Goal: Task Accomplishment & Management: Use online tool/utility

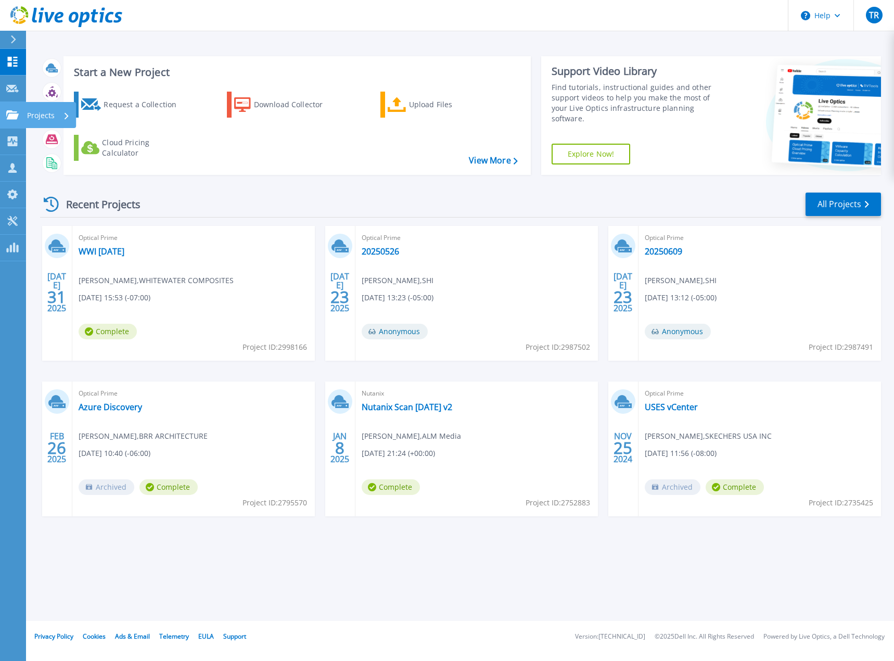
click at [20, 111] on link "Projects Projects" at bounding box center [13, 115] width 26 height 27
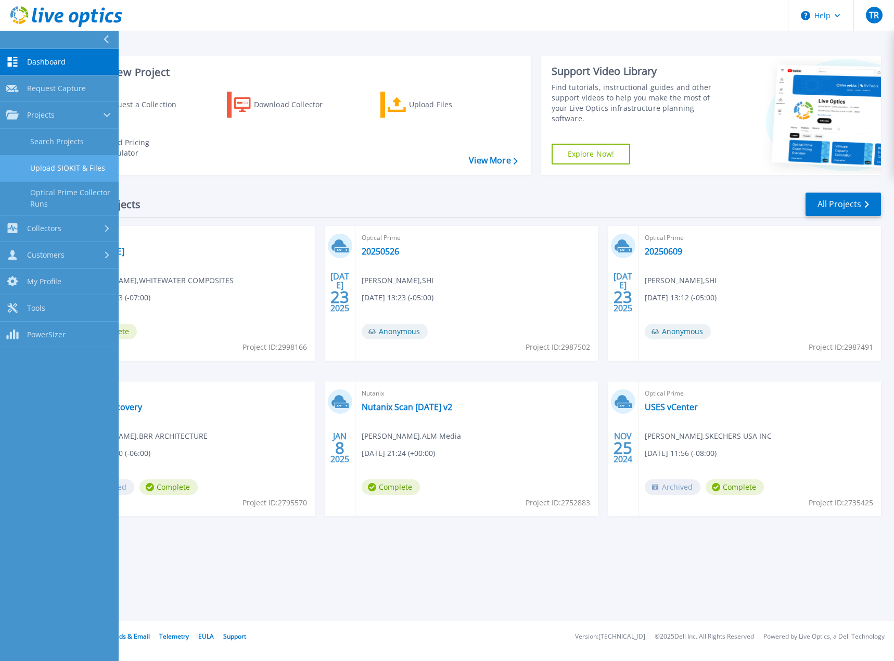
click at [94, 162] on link "Upload SIOKIT & Files" at bounding box center [59, 168] width 119 height 27
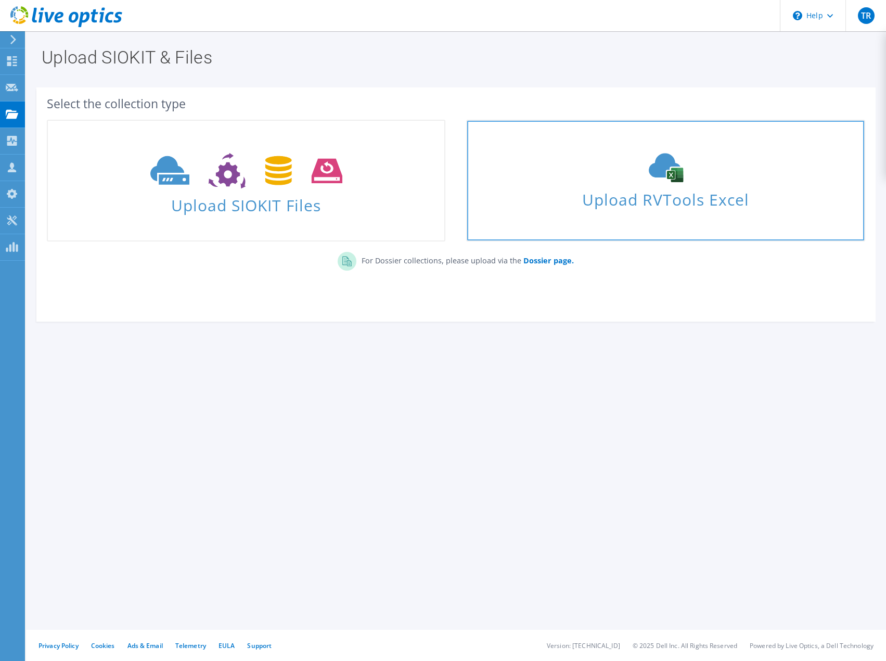
click at [705, 191] on span "Upload RVTools Excel" at bounding box center [665, 197] width 397 height 22
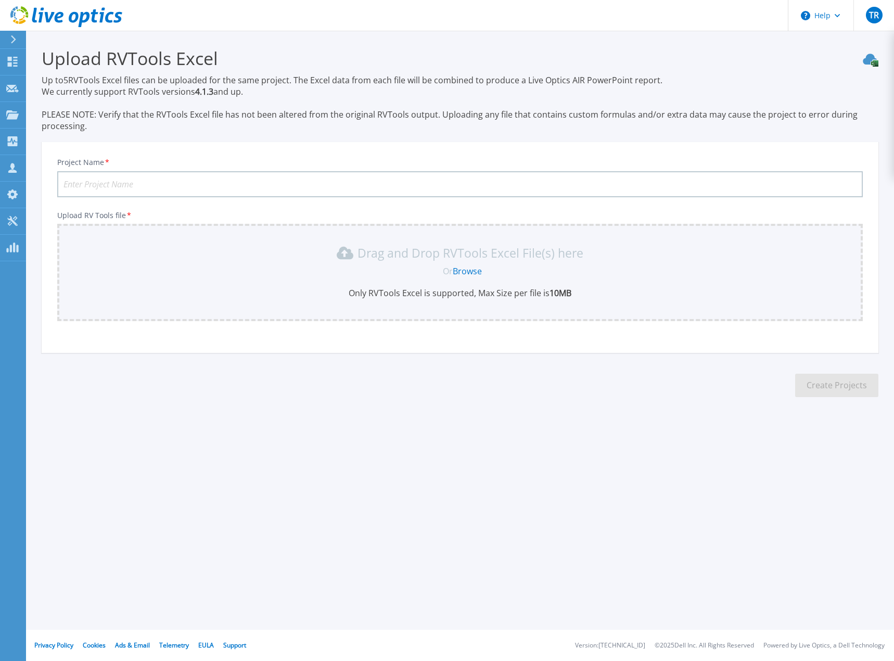
click at [119, 181] on input "Project Name *" at bounding box center [460, 184] width 806 height 26
click at [465, 272] on link "Browse" at bounding box center [467, 270] width 29 height 11
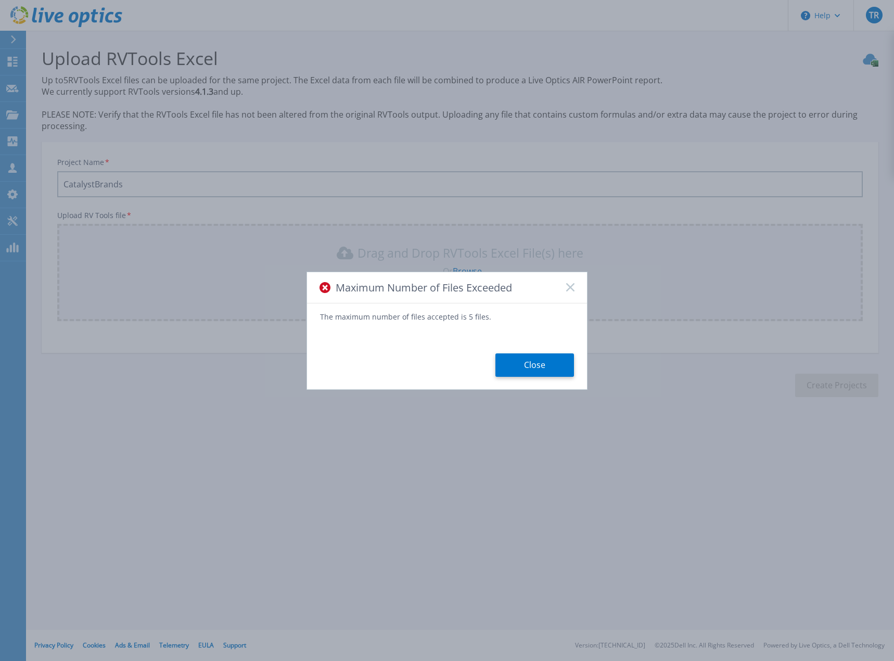
click at [576, 293] on div "Maximum Number of Files Exceeded" at bounding box center [447, 287] width 280 height 31
click at [574, 288] on icon at bounding box center [570, 287] width 8 height 8
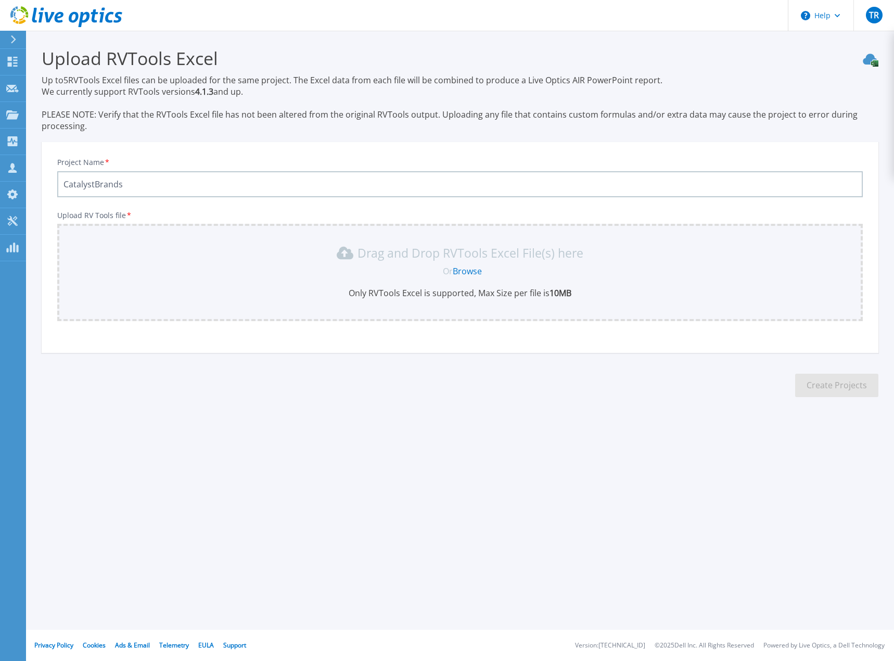
click at [476, 270] on link "Browse" at bounding box center [467, 270] width 29 height 11
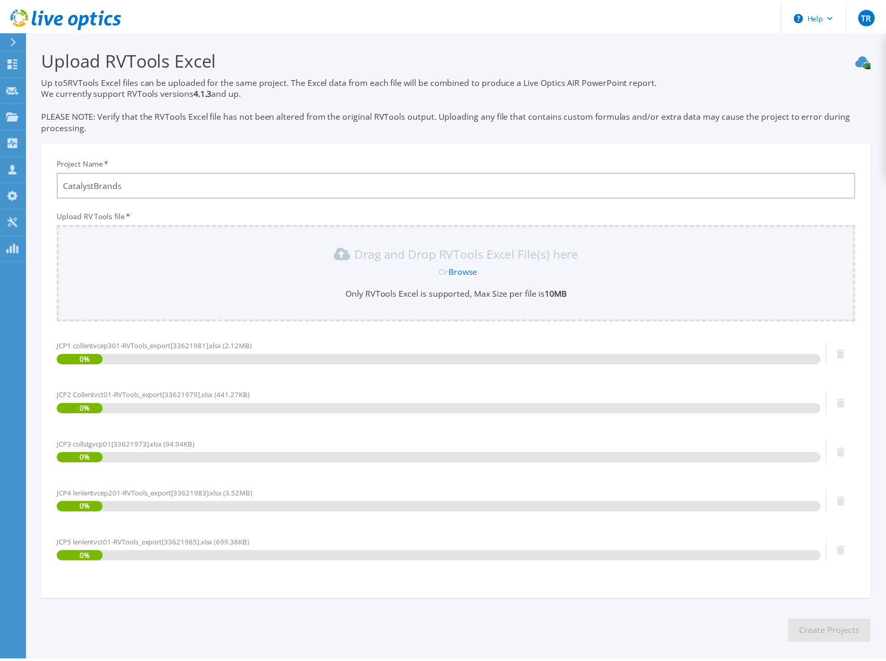
scroll to position [47, 0]
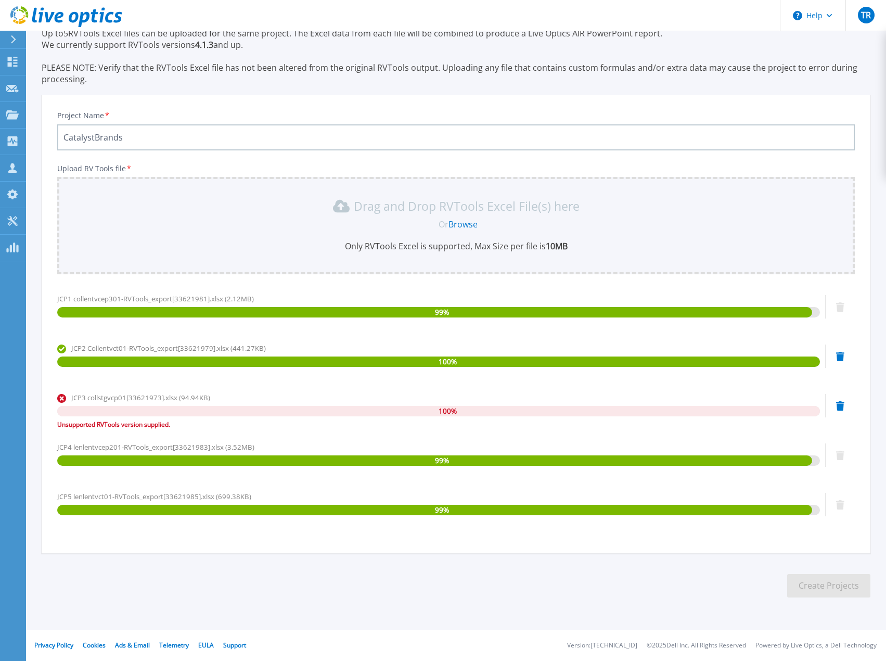
click at [476, 219] on link "Browse" at bounding box center [463, 224] width 29 height 11
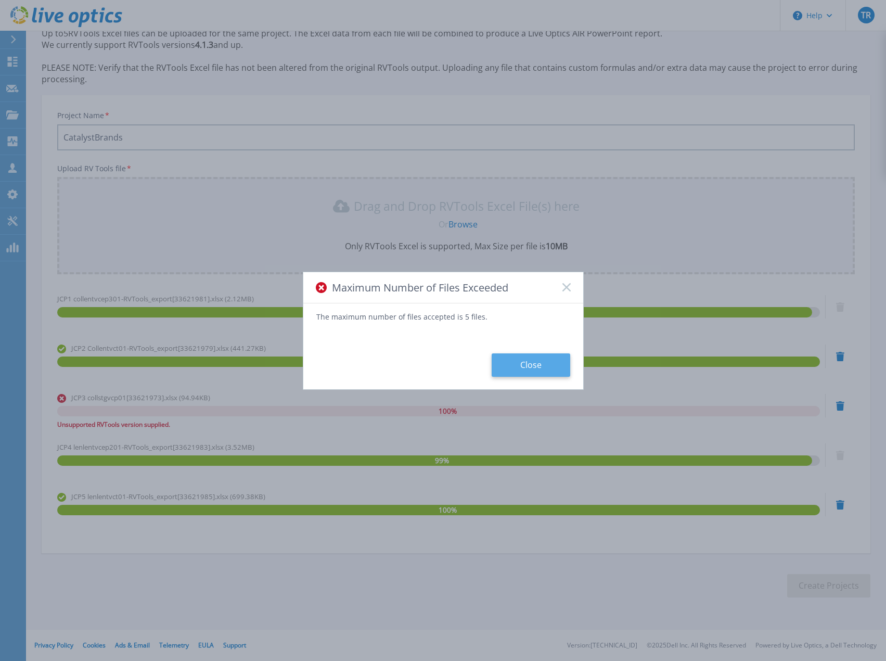
click at [540, 361] on button "Close" at bounding box center [531, 364] width 79 height 23
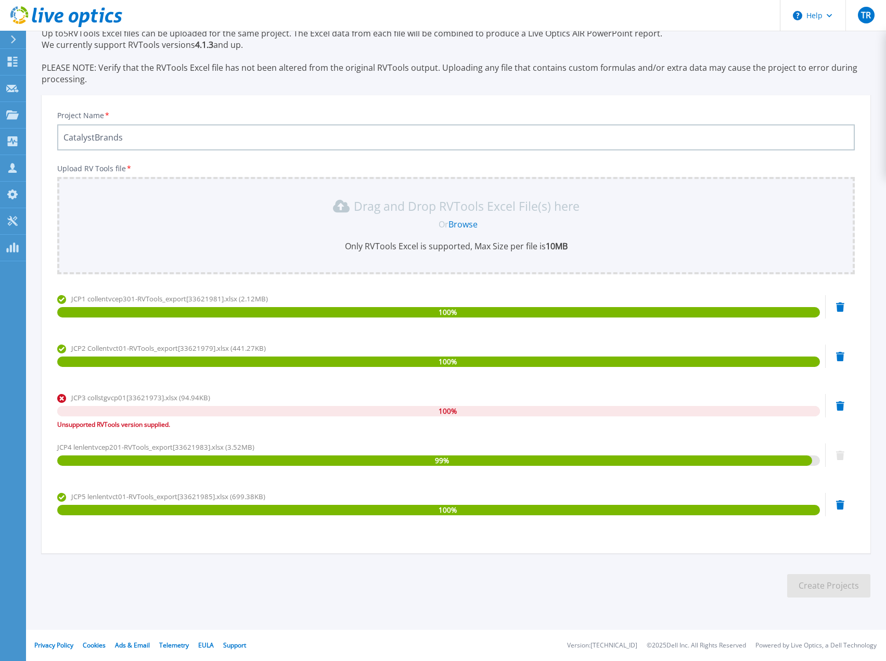
click at [841, 406] on icon at bounding box center [841, 405] width 8 height 9
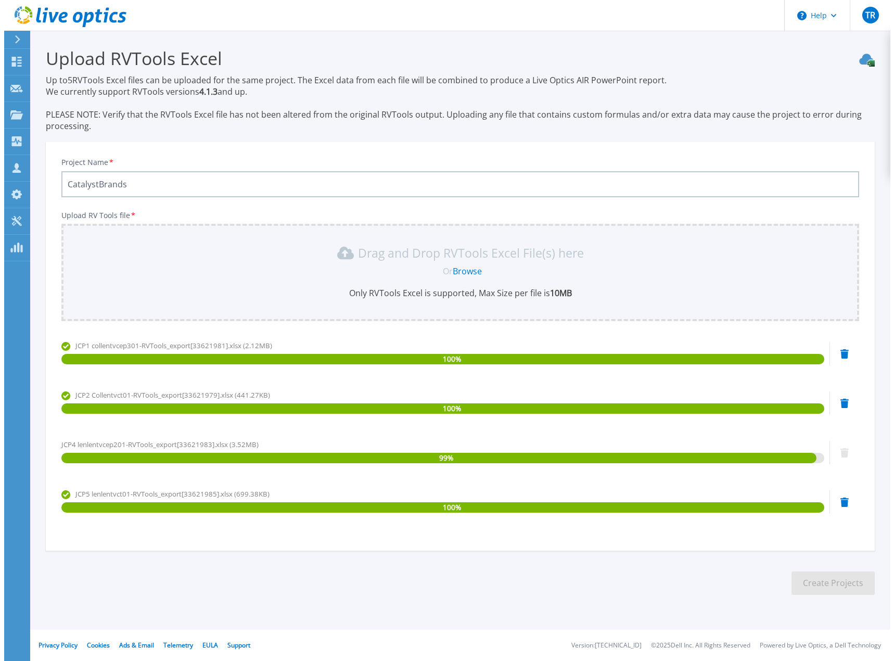
scroll to position [0, 0]
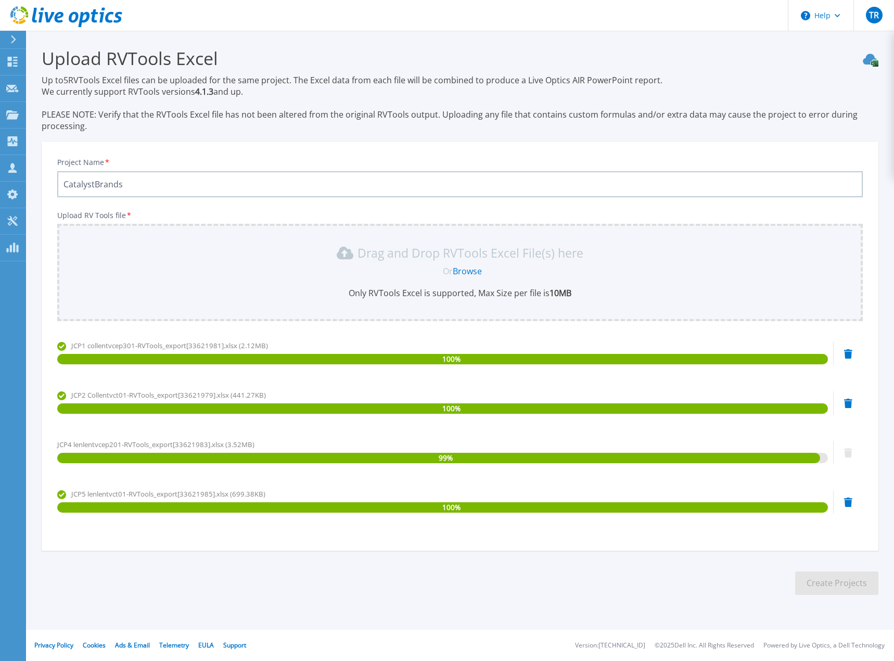
click at [476, 272] on link "Browse" at bounding box center [467, 270] width 29 height 11
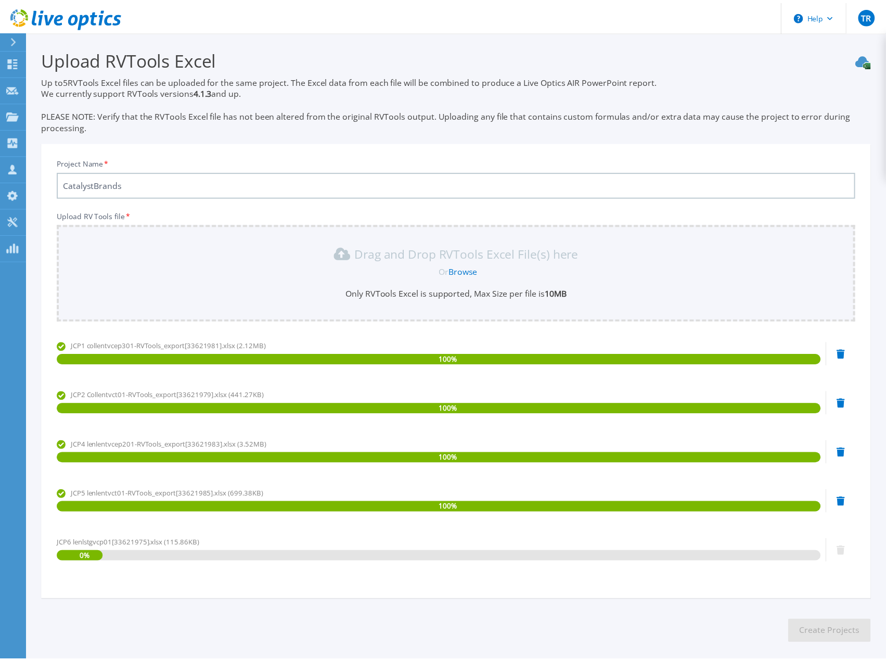
scroll to position [47, 0]
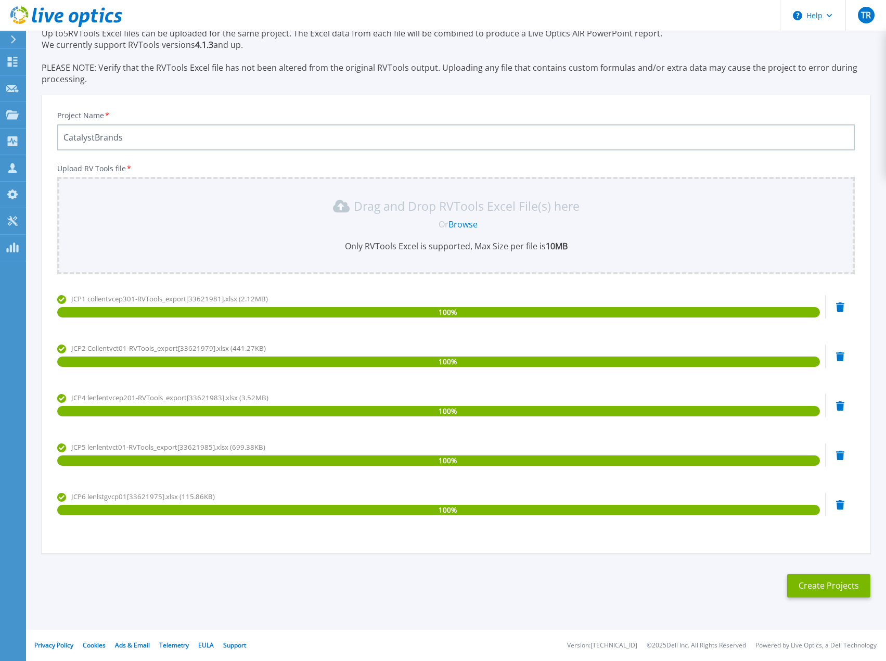
click at [458, 221] on link "Browse" at bounding box center [463, 224] width 29 height 11
click at [152, 146] on input "CatalystBrands" at bounding box center [456, 137] width 798 height 26
type input "CatalystBrands1"
click at [810, 582] on button "Create Projects" at bounding box center [829, 585] width 83 height 23
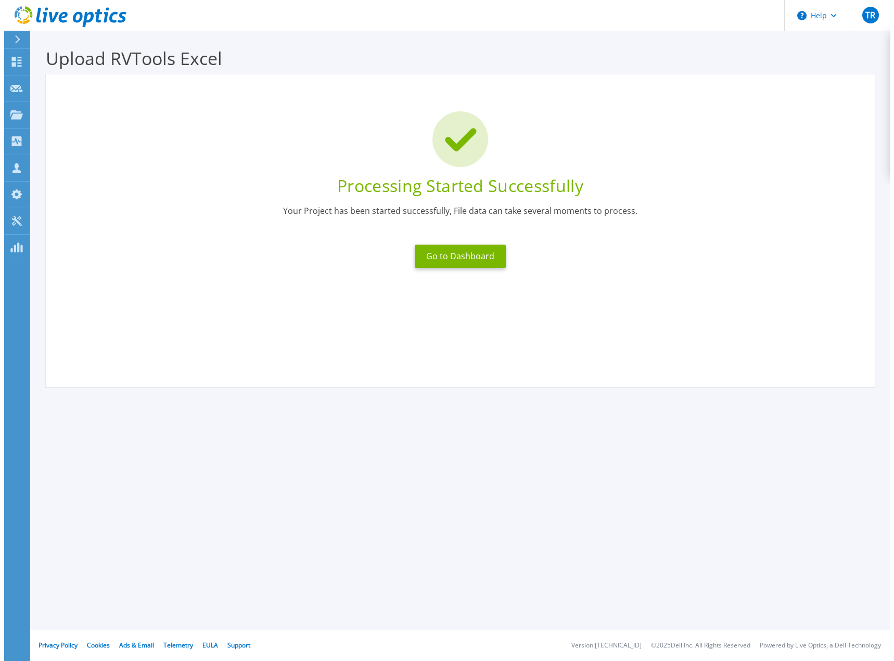
scroll to position [0, 0]
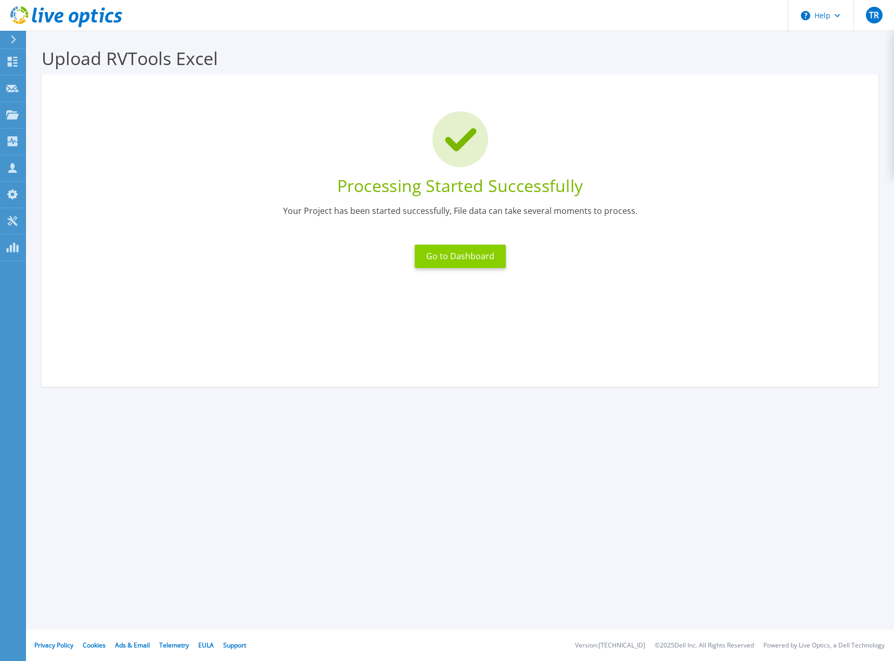
click at [452, 251] on button "Go to Dashboard" at bounding box center [460, 256] width 91 height 23
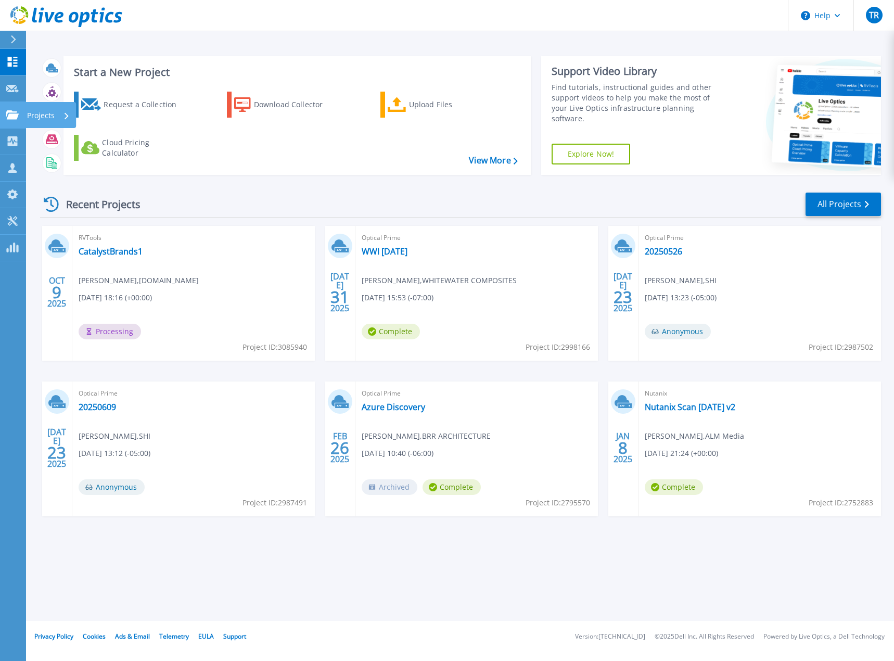
click at [50, 115] on p "Projects" at bounding box center [41, 115] width 28 height 27
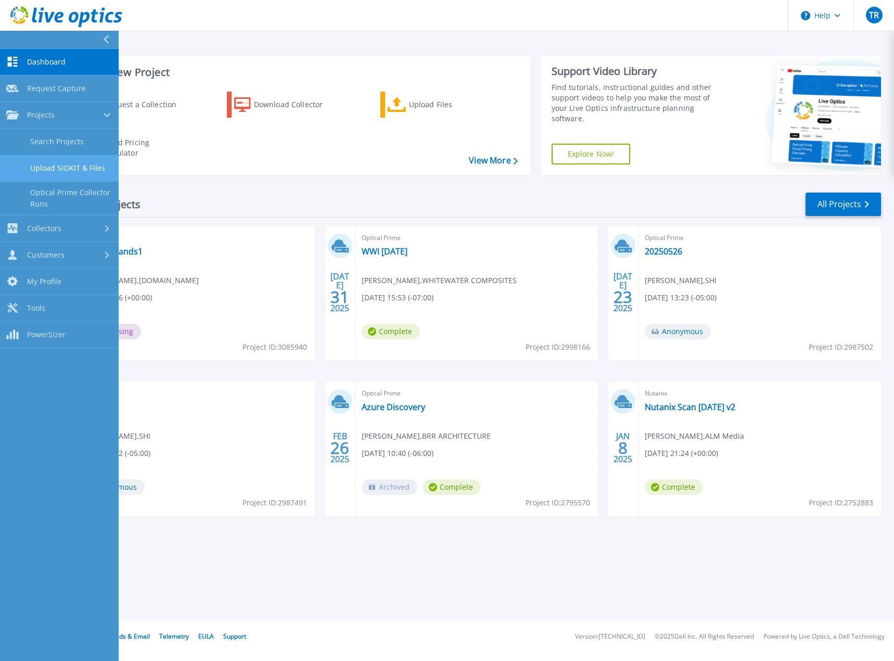
click at [97, 175] on link "Upload SIOKIT & Files" at bounding box center [59, 168] width 119 height 27
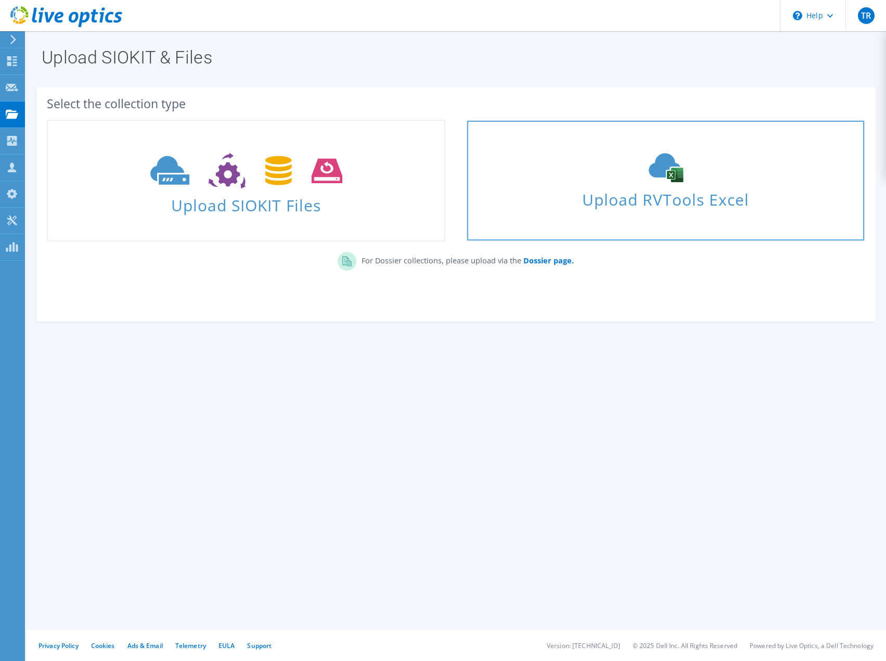
click at [708, 183] on div "Upload RVTools Excel" at bounding box center [665, 180] width 397 height 55
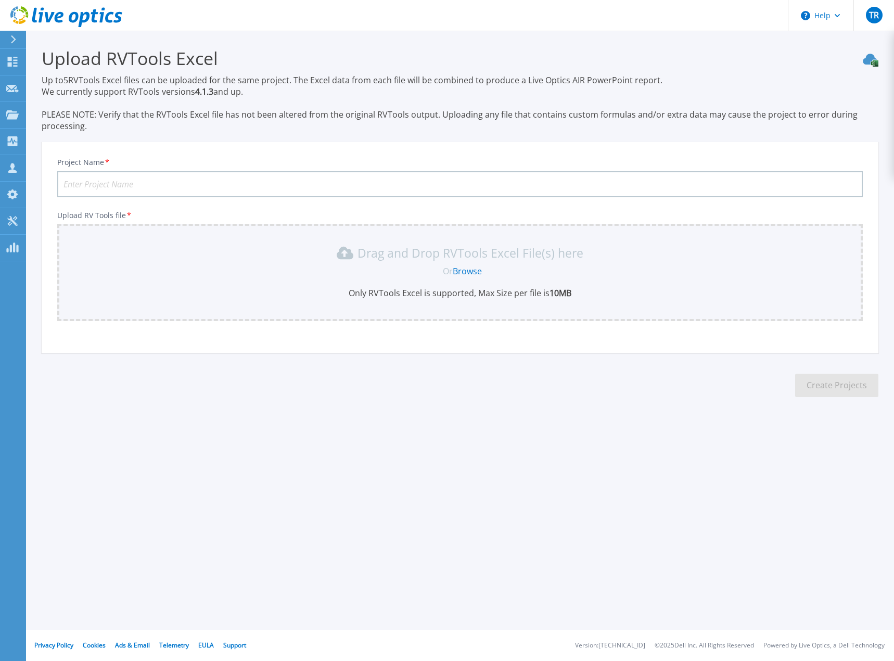
click at [145, 188] on input "Project Name *" at bounding box center [460, 184] width 806 height 26
type input "CatalystBrands2"
click at [464, 272] on link "Browse" at bounding box center [467, 270] width 29 height 11
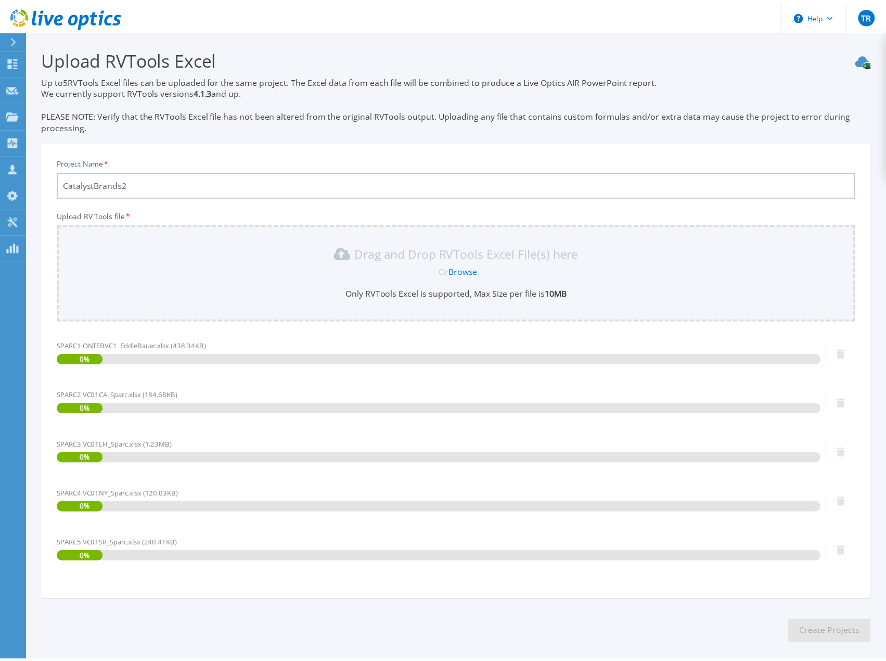
scroll to position [47, 0]
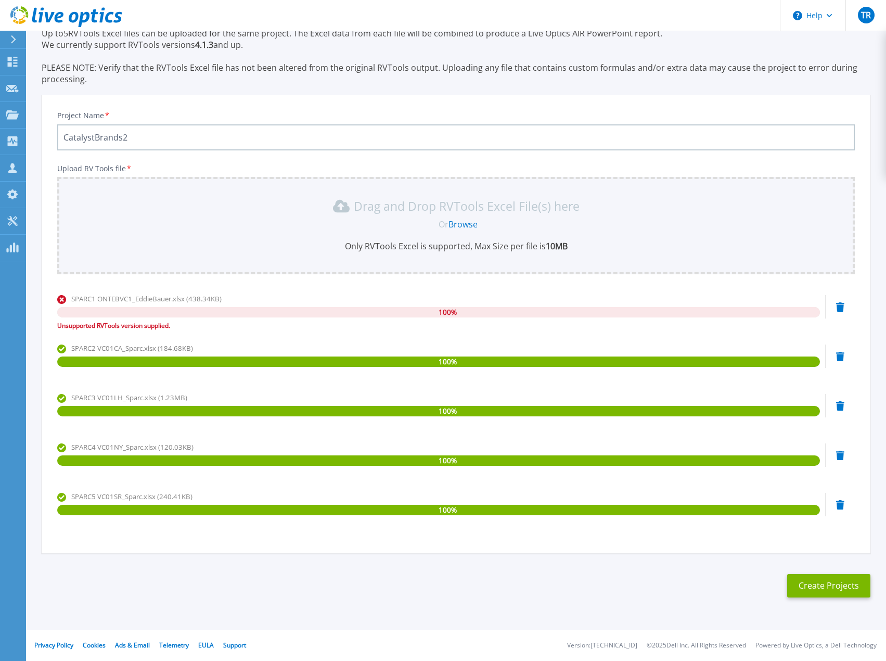
click at [845, 304] on div "SPARC1 ONTEBVC1_EddieBauer.xlsx (438.34KB) 100 % Unsupported RVTools version su…" at bounding box center [456, 316] width 798 height 44
click at [839, 306] on icon at bounding box center [841, 306] width 8 height 9
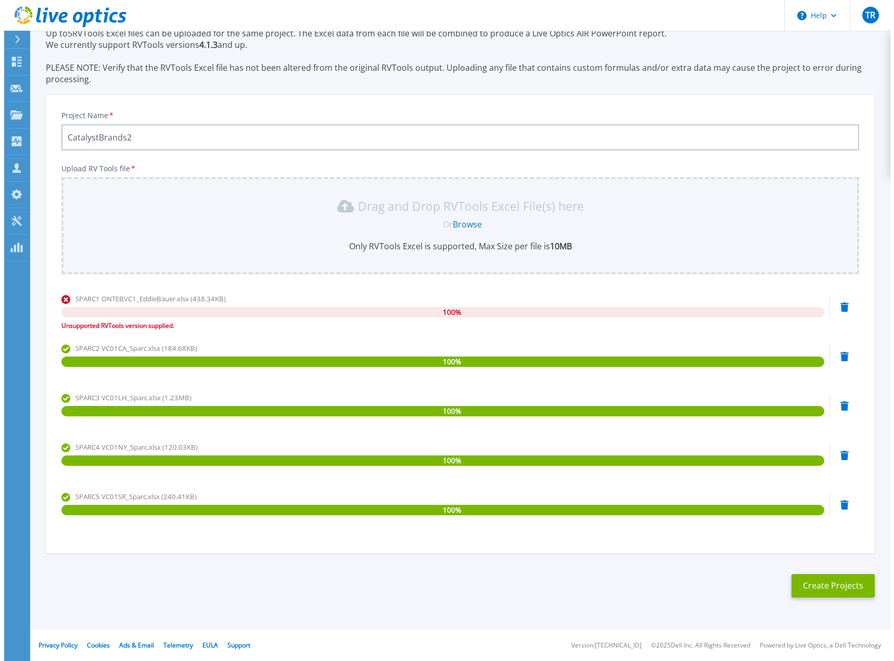
scroll to position [0, 0]
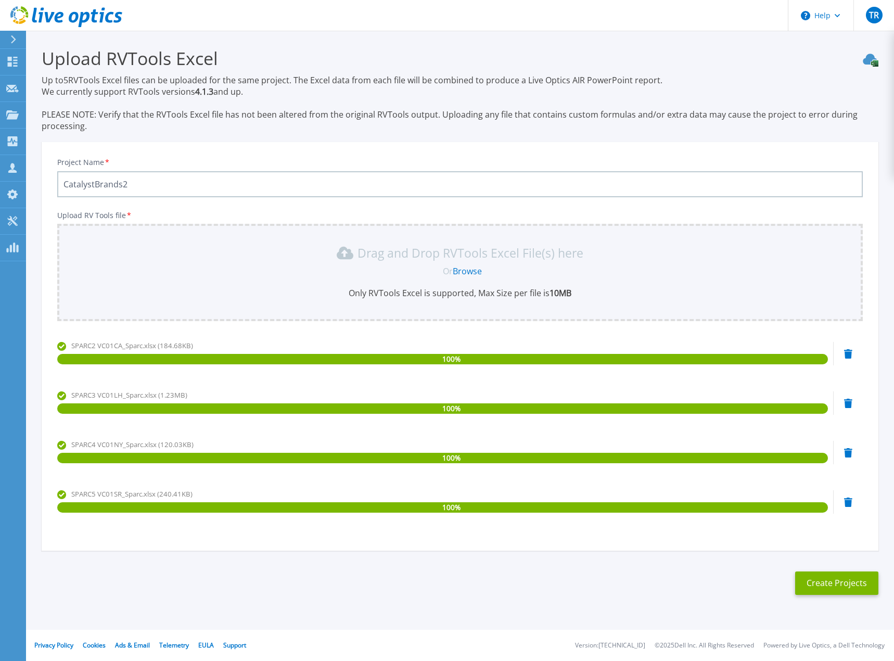
click at [470, 271] on link "Browse" at bounding box center [467, 270] width 29 height 11
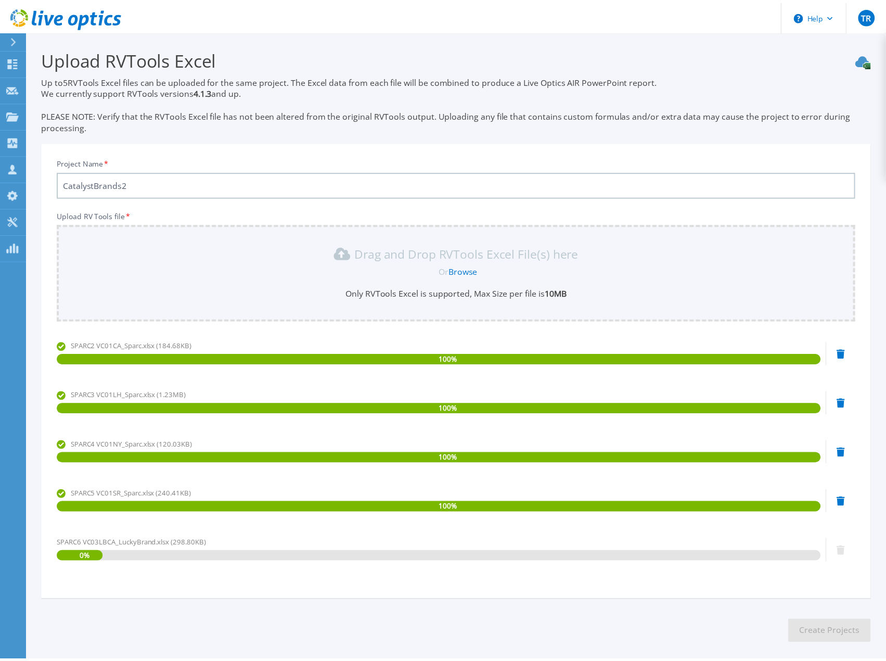
scroll to position [47, 0]
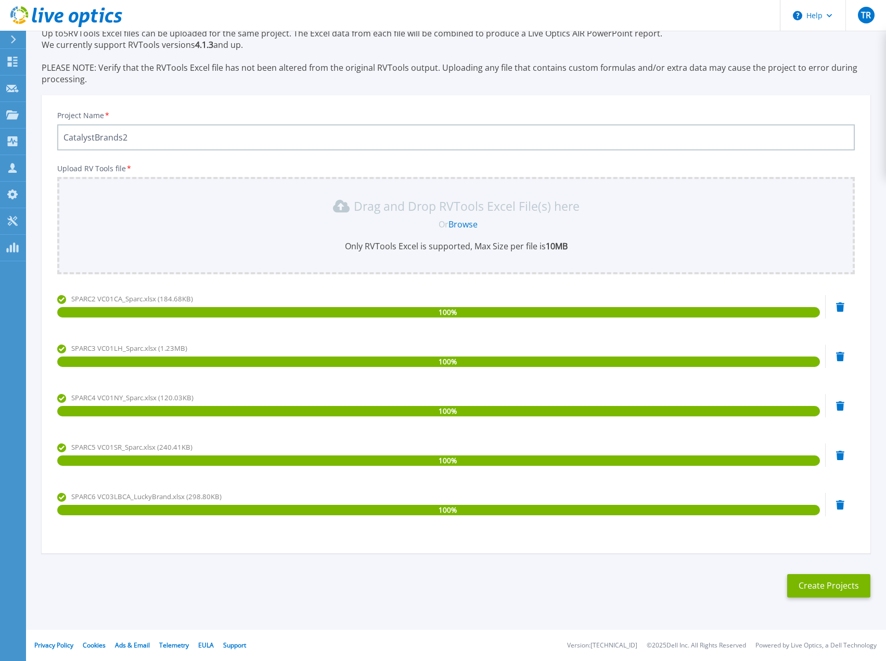
click at [174, 136] on input "CatalystBrands2" at bounding box center [456, 137] width 798 height 26
click at [467, 225] on link "Browse" at bounding box center [463, 224] width 29 height 11
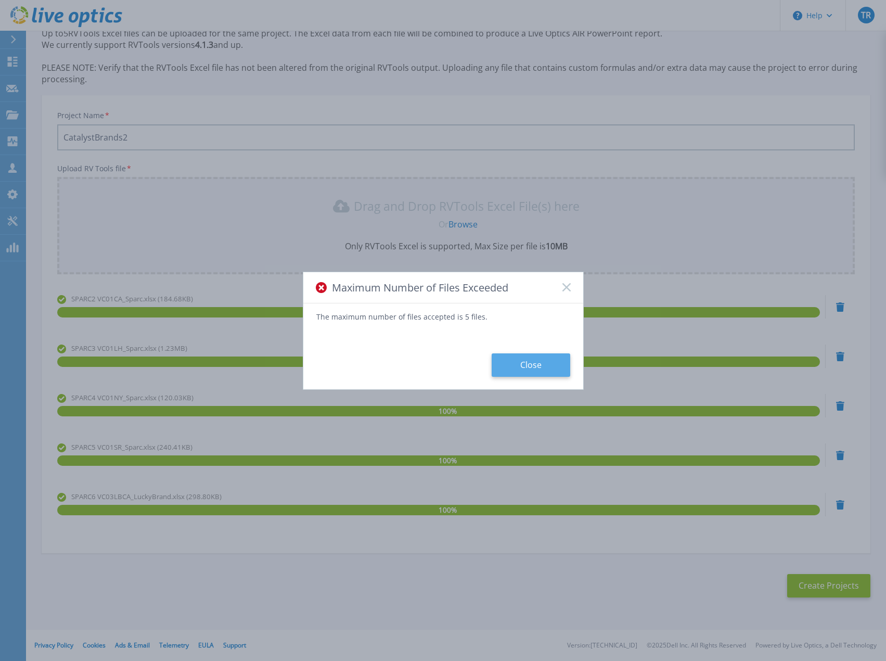
click at [542, 367] on button "Close" at bounding box center [531, 364] width 79 height 23
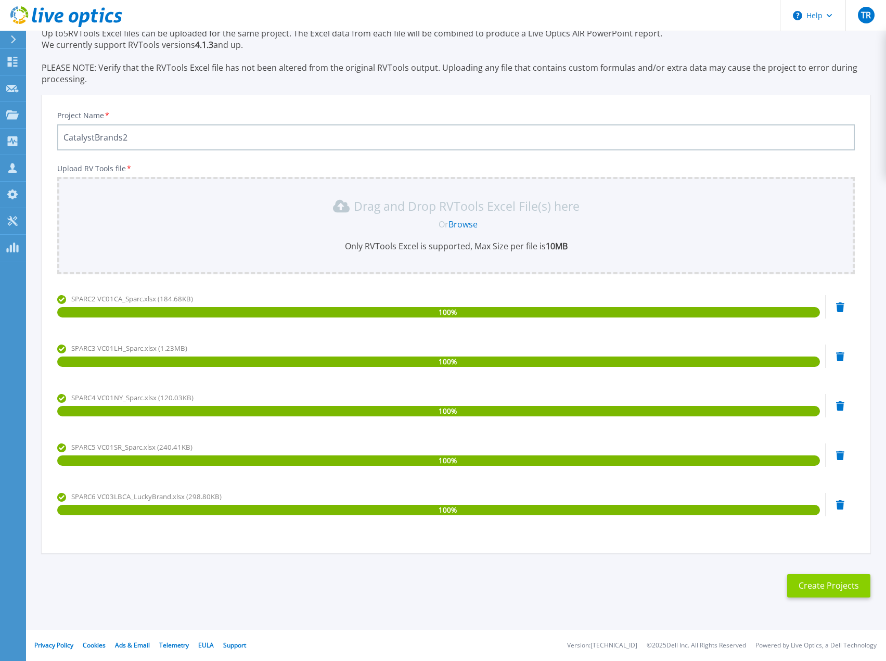
click at [804, 582] on button "Create Projects" at bounding box center [829, 585] width 83 height 23
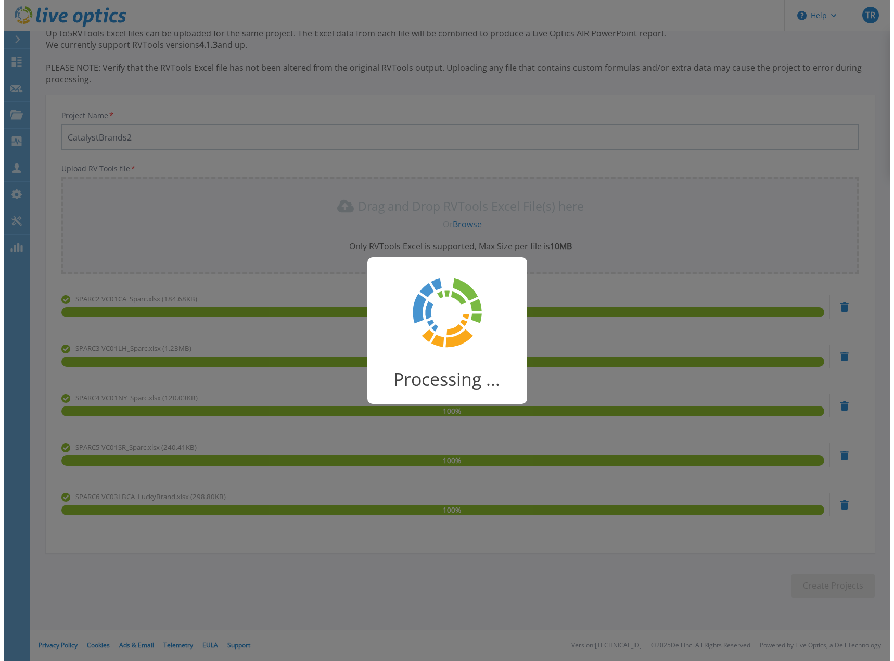
scroll to position [0, 0]
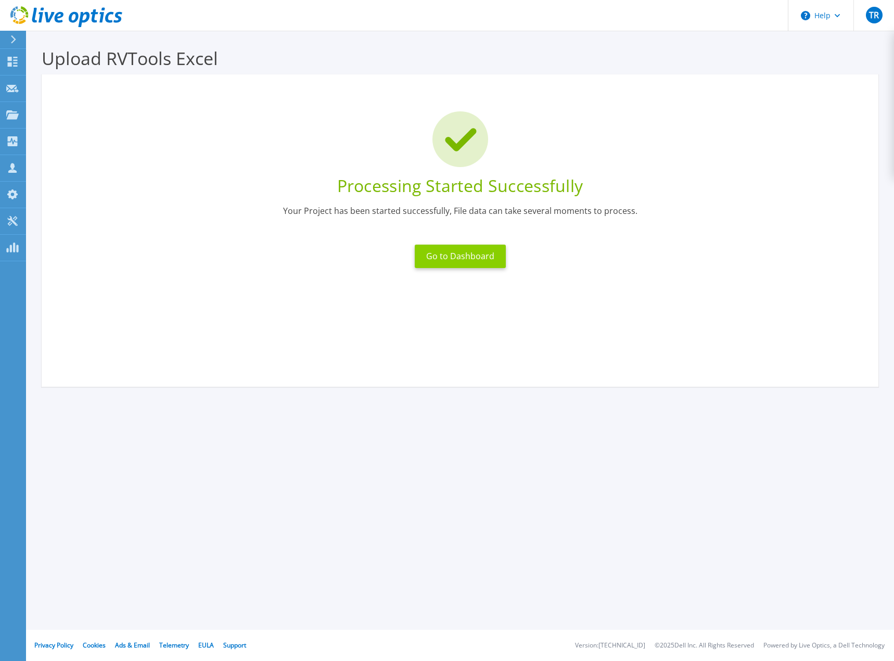
click at [467, 259] on button "Go to Dashboard" at bounding box center [460, 256] width 91 height 23
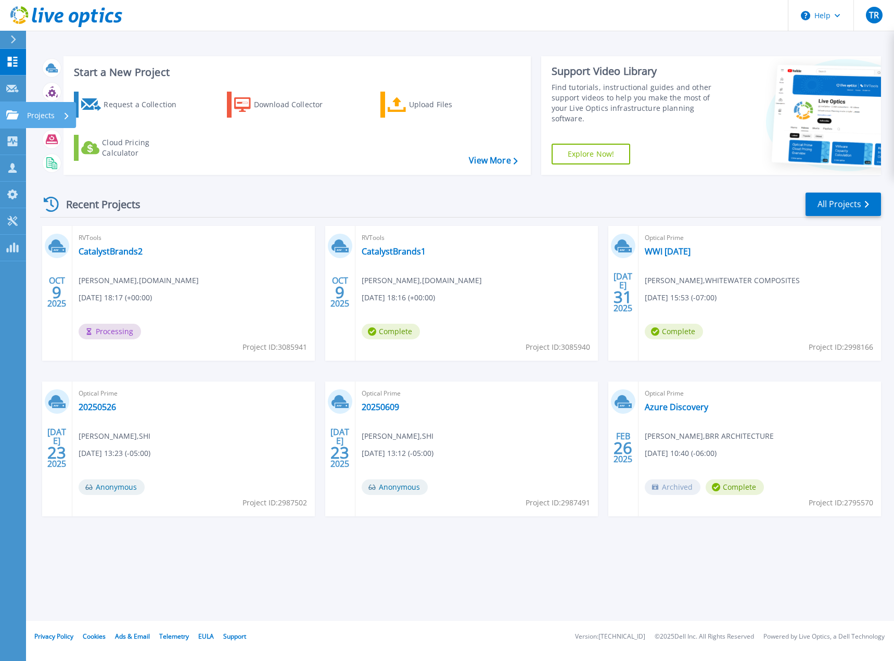
click at [5, 110] on link "Projects Projects" at bounding box center [13, 115] width 26 height 27
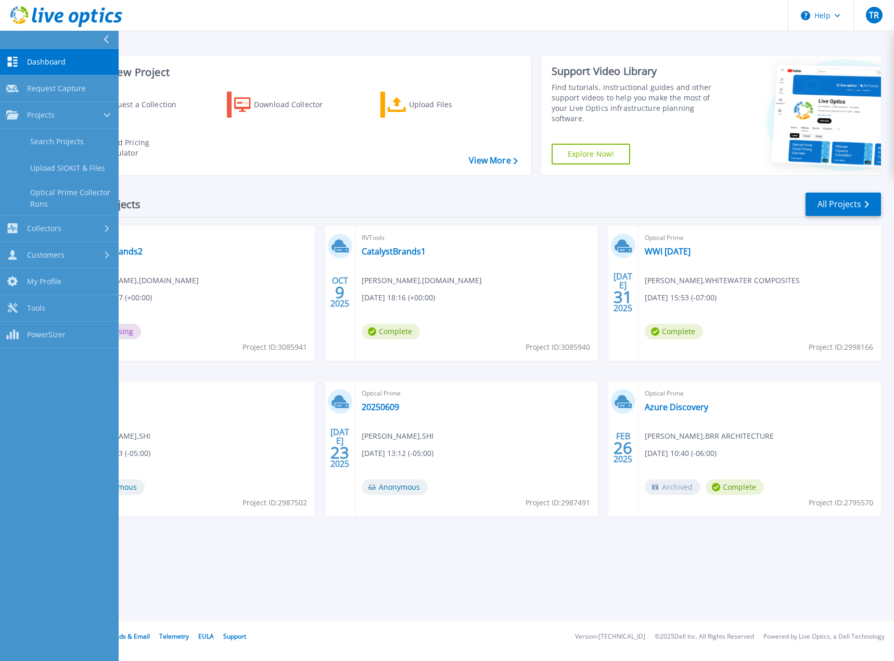
drag, startPoint x: 69, startPoint y: 169, endPoint x: 372, endPoint y: 258, distance: 315.8
click at [69, 169] on link "Upload SIOKIT & Files" at bounding box center [59, 168] width 119 height 27
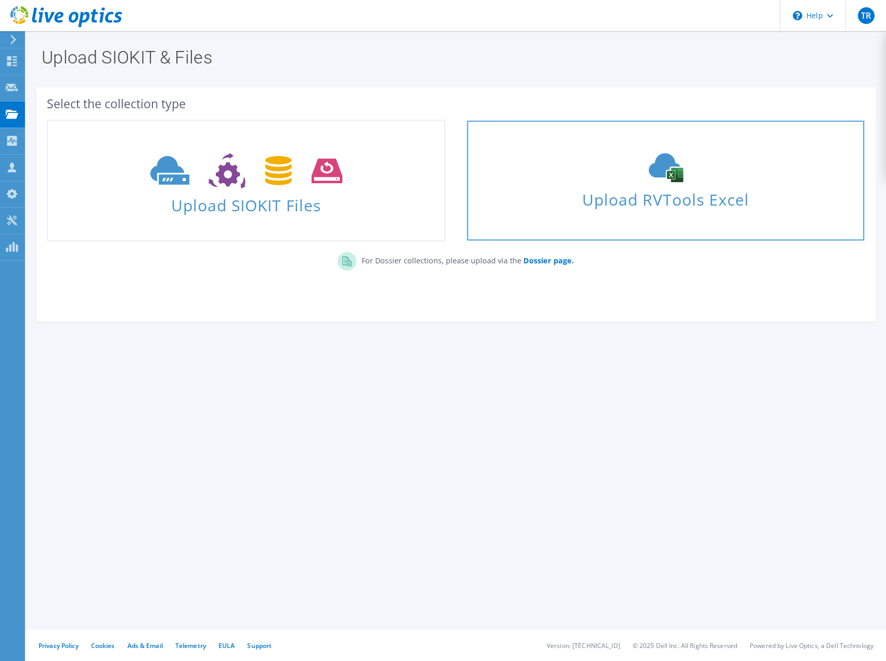
click at [676, 206] on span "Upload RVTools Excel" at bounding box center [665, 197] width 397 height 22
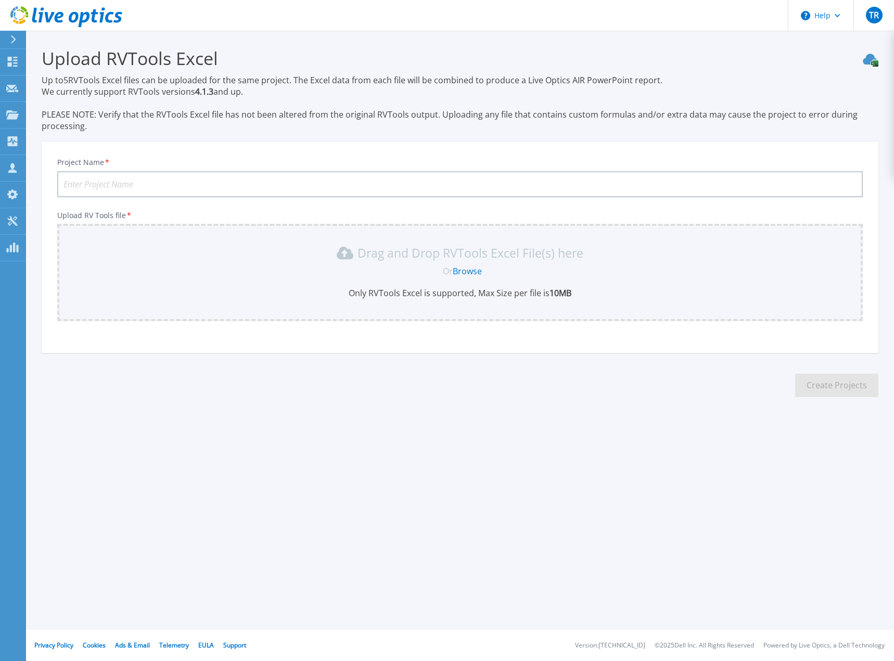
click at [478, 270] on link "Browse" at bounding box center [467, 270] width 29 height 11
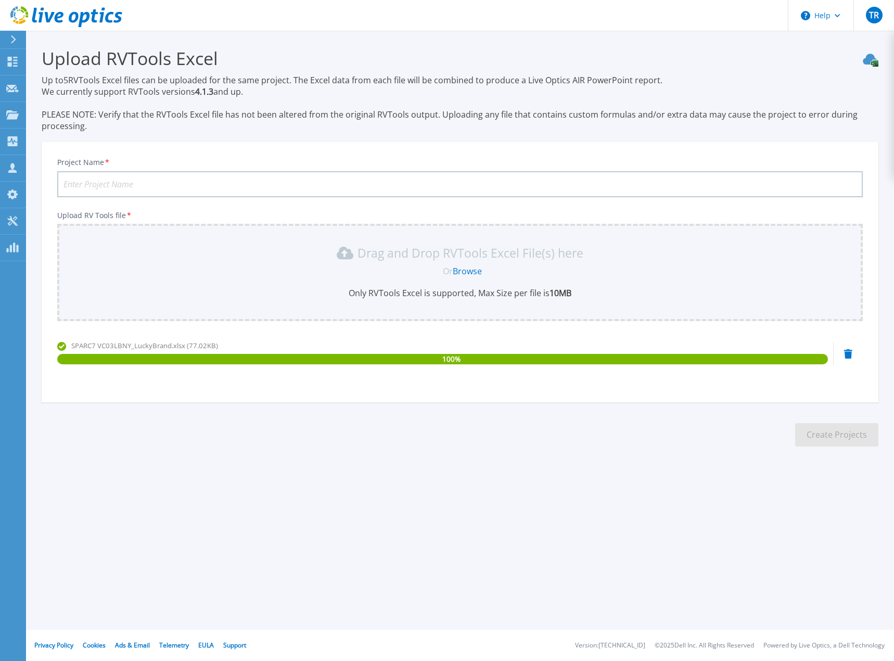
click at [97, 184] on input "Project Name *" at bounding box center [460, 184] width 806 height 26
type input "CatalystBrands3"
click at [823, 437] on button "Create Projects" at bounding box center [836, 434] width 83 height 23
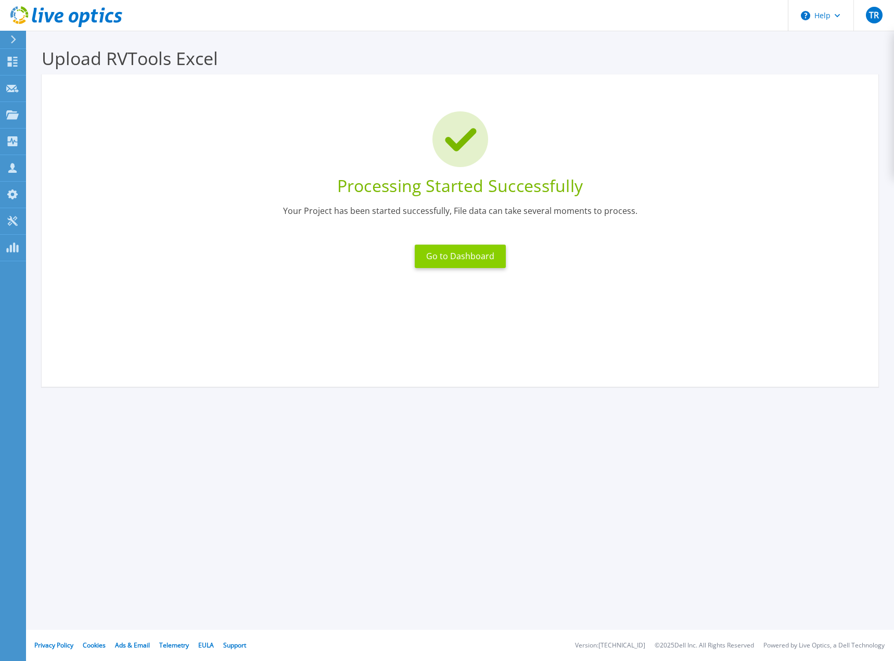
click at [486, 268] on button "Go to Dashboard" at bounding box center [460, 256] width 91 height 23
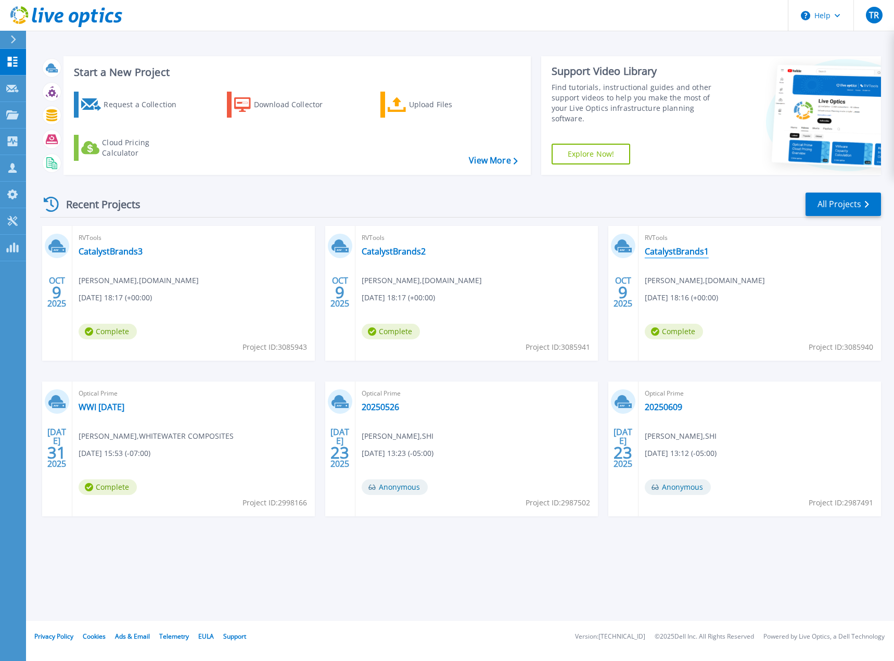
drag, startPoint x: 683, startPoint y: 249, endPoint x: 689, endPoint y: 258, distance: 10.4
click at [683, 249] on link "CatalystBrands1" at bounding box center [677, 251] width 64 height 10
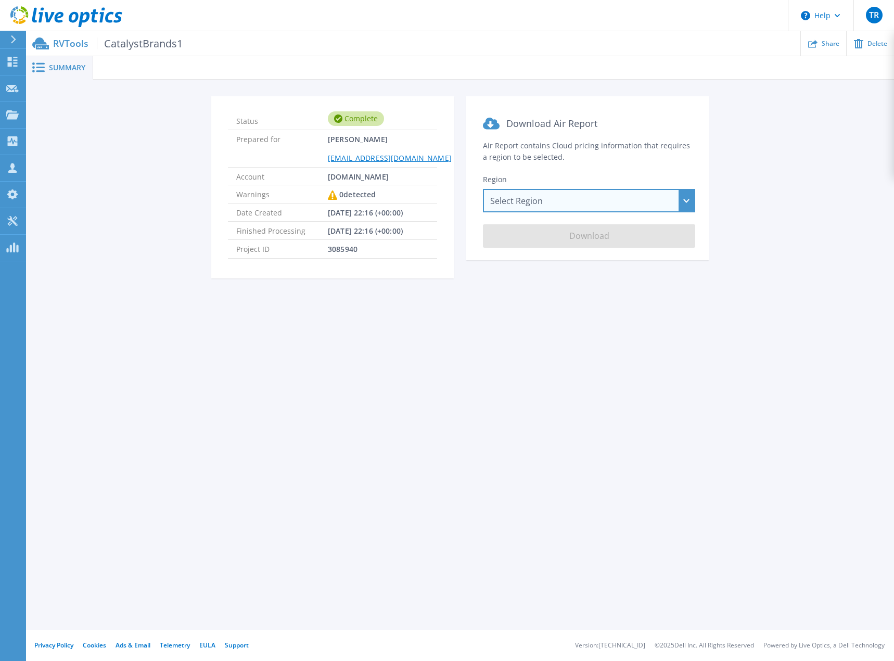
click at [519, 199] on div "Select Region Asia Pacific (Hong Kong) Asia Pacific (Mumbai) Asia Pacific (Seou…" at bounding box center [589, 200] width 212 height 23
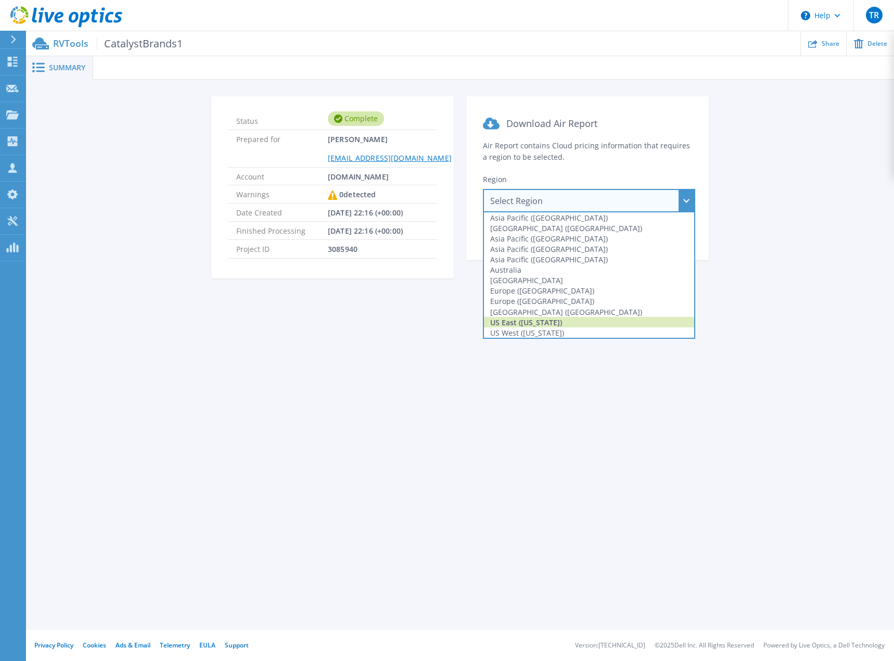
click at [534, 325] on div "US East (Virginia)" at bounding box center [589, 322] width 210 height 10
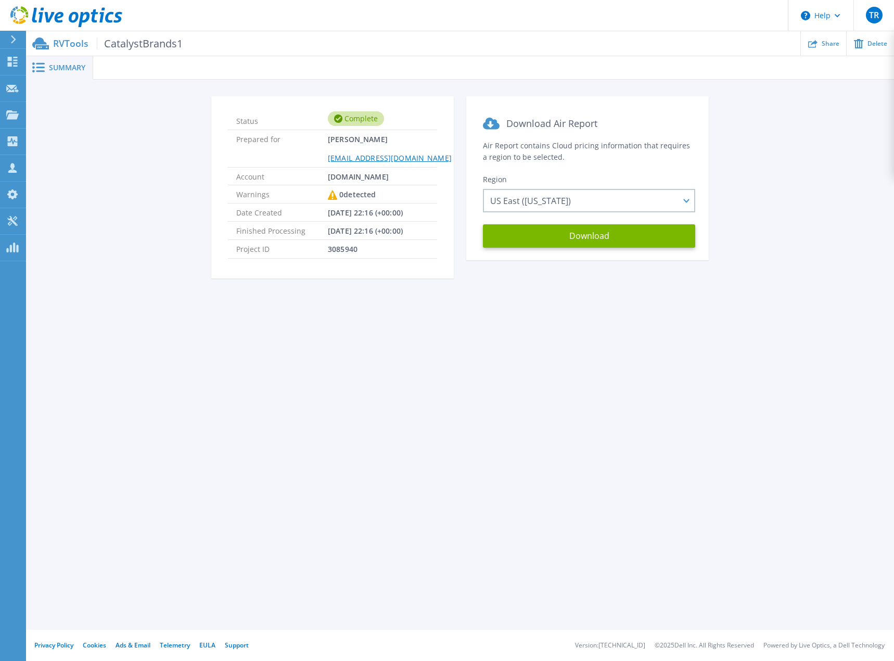
click at [470, 385] on div "Summary Status Complete Prepared for Tyler Robertson tyler_robertson@shi.com Ac…" at bounding box center [460, 315] width 868 height 630
click at [590, 238] on button "Download" at bounding box center [589, 235] width 212 height 23
click at [647, 383] on div "Summary Status Complete Prepared for Tyler Robertson tyler_robertson@shi.com Ac…" at bounding box center [460, 315] width 868 height 630
click at [20, 41] on div at bounding box center [17, 40] width 17 height 18
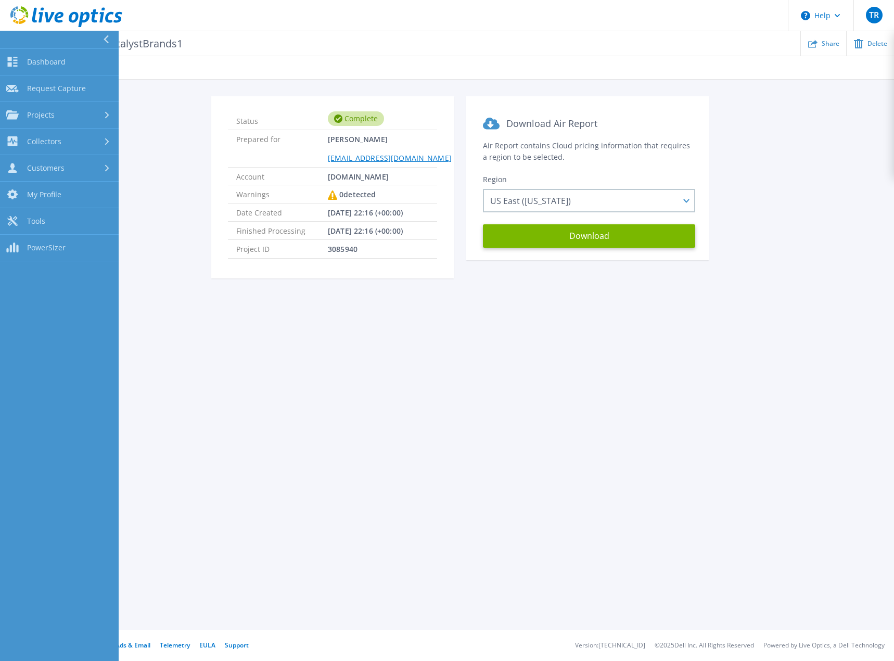
drag, startPoint x: 57, startPoint y: 66, endPoint x: 217, endPoint y: 157, distance: 184.2
click at [57, 66] on span "Dashboard" at bounding box center [46, 61] width 39 height 9
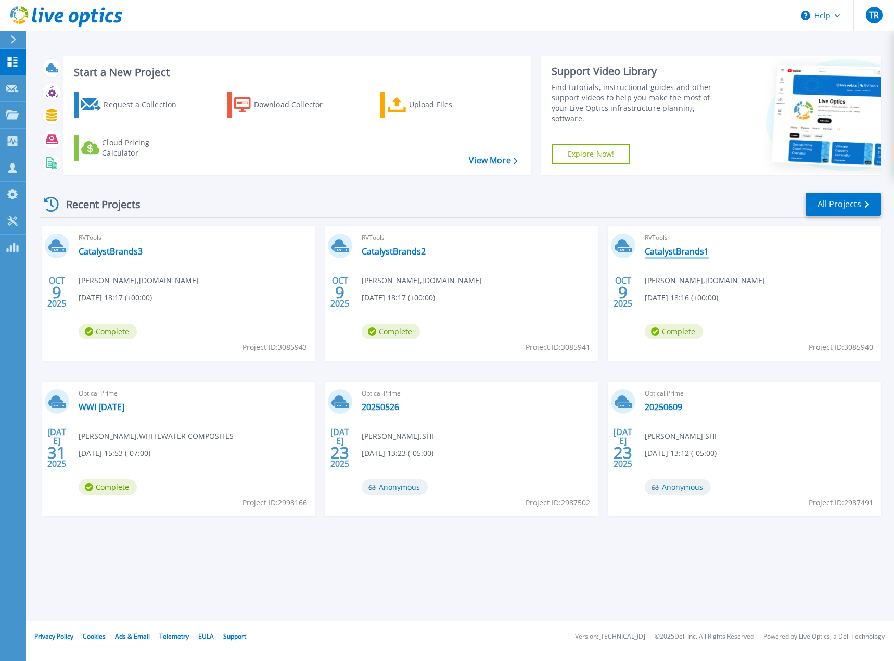
click at [693, 248] on link "CatalystBrands1" at bounding box center [677, 251] width 64 height 10
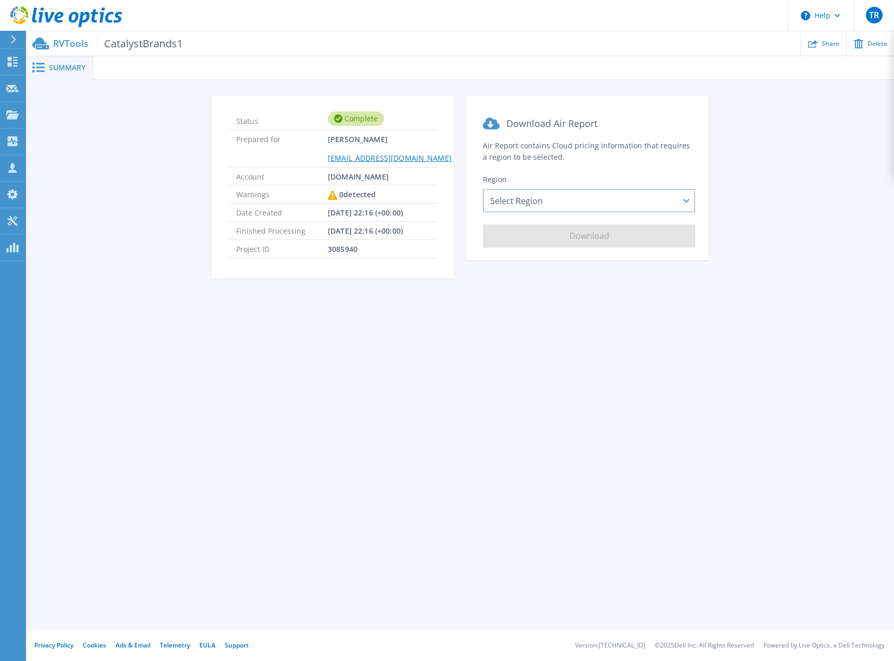
click at [12, 39] on icon at bounding box center [13, 39] width 6 height 8
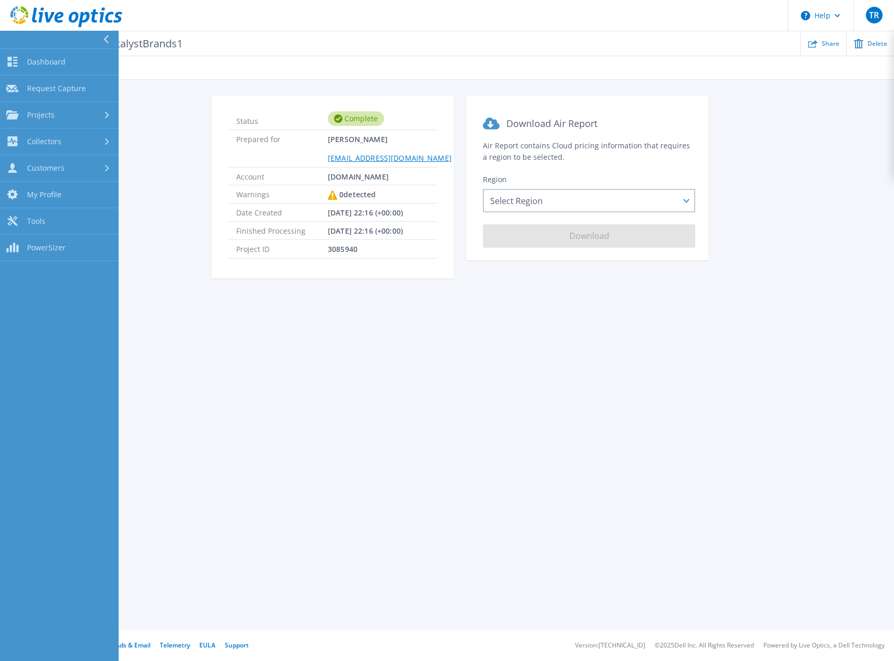
drag, startPoint x: 52, startPoint y: 64, endPoint x: 158, endPoint y: 103, distance: 113.1
click at [52, 63] on span "Dashboard" at bounding box center [46, 61] width 39 height 9
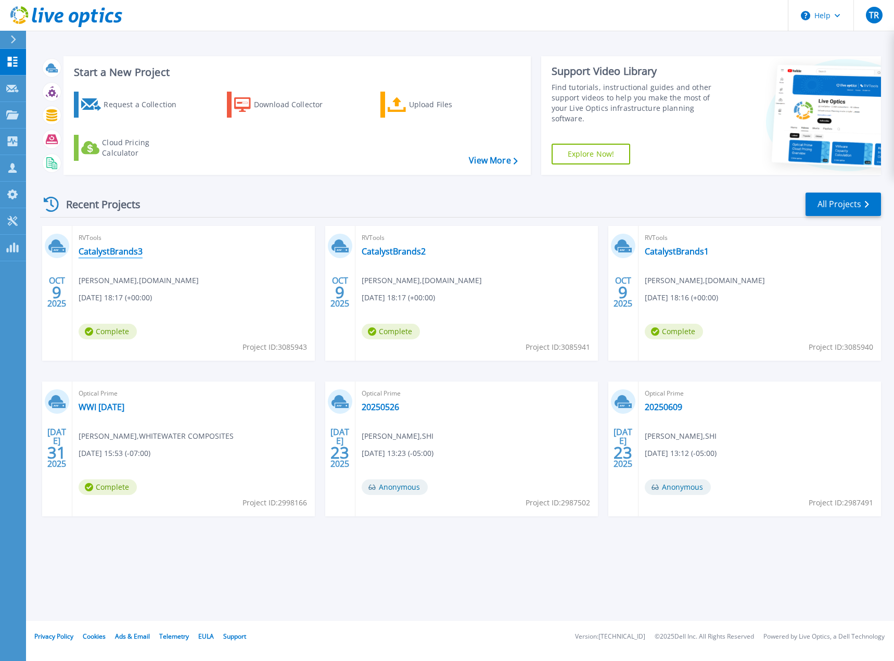
click at [115, 246] on link "CatalystBrands3" at bounding box center [111, 251] width 64 height 10
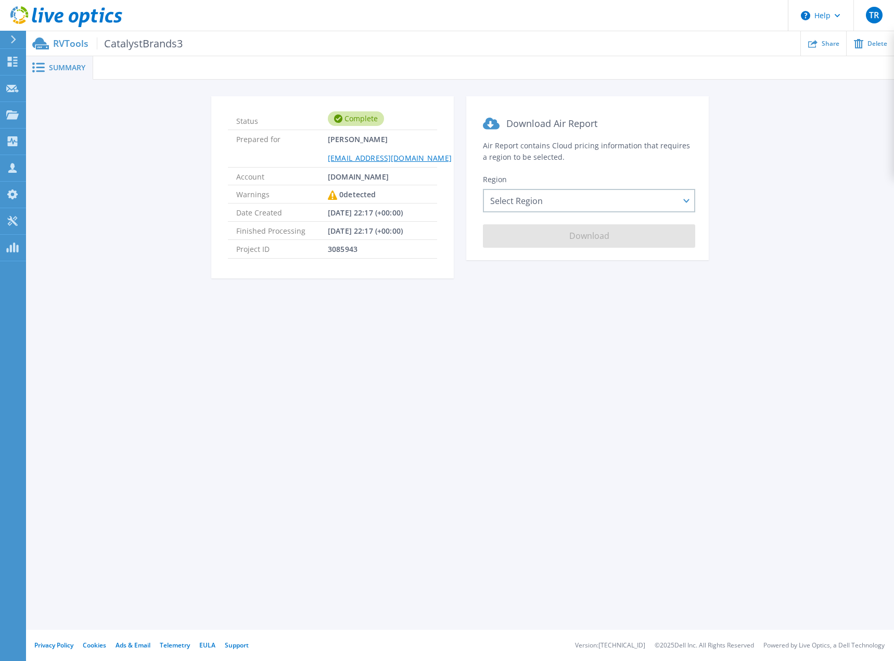
click at [17, 41] on div at bounding box center [17, 40] width 17 height 18
click at [270, 366] on div "Summary Status Complete Prepared for Tyler Robertson tyler_robertson@shi.com Ac…" at bounding box center [460, 315] width 868 height 630
click at [21, 45] on div at bounding box center [17, 40] width 17 height 18
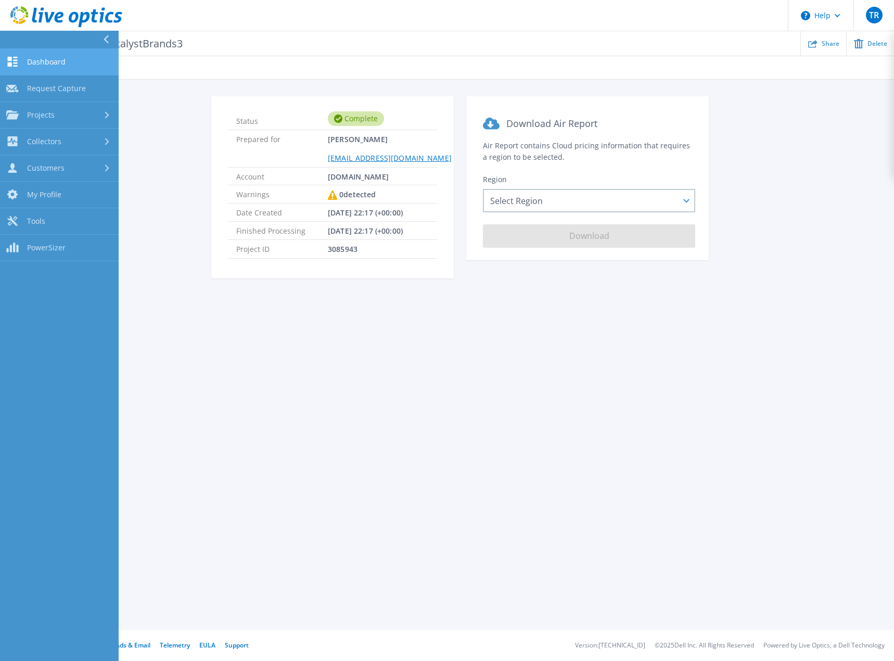
click at [54, 64] on span "Dashboard" at bounding box center [46, 61] width 39 height 9
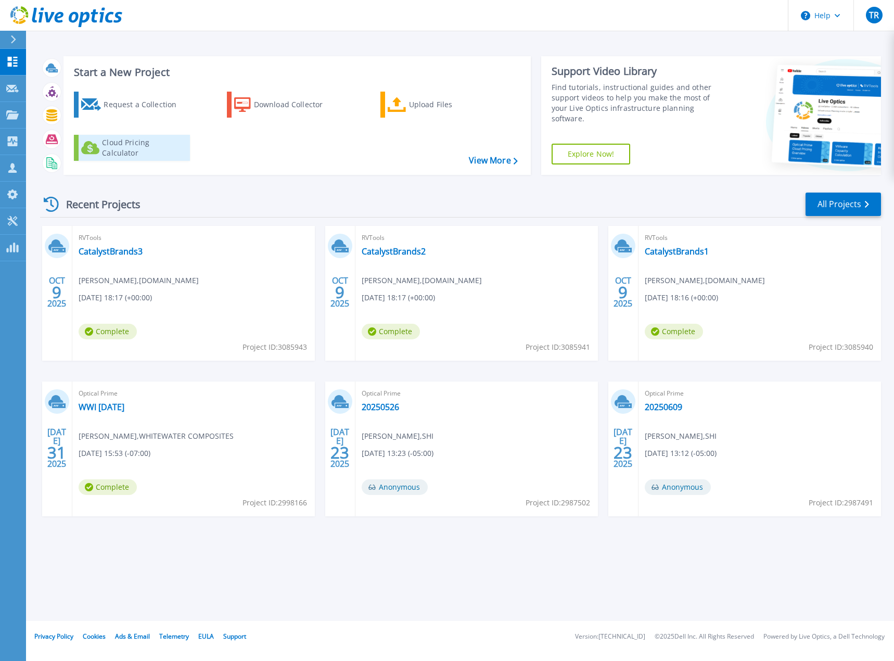
click at [119, 143] on div "Cloud Pricing Calculator" at bounding box center [143, 147] width 83 height 21
click at [232, 171] on div "Start a New Project Request a Collection Download Collector Upload Files Cloud …" at bounding box center [297, 115] width 467 height 119
click at [234, 210] on div "Recent Projects All Projects" at bounding box center [460, 205] width 841 height 26
click at [10, 123] on link "Projects Projects" at bounding box center [13, 115] width 26 height 27
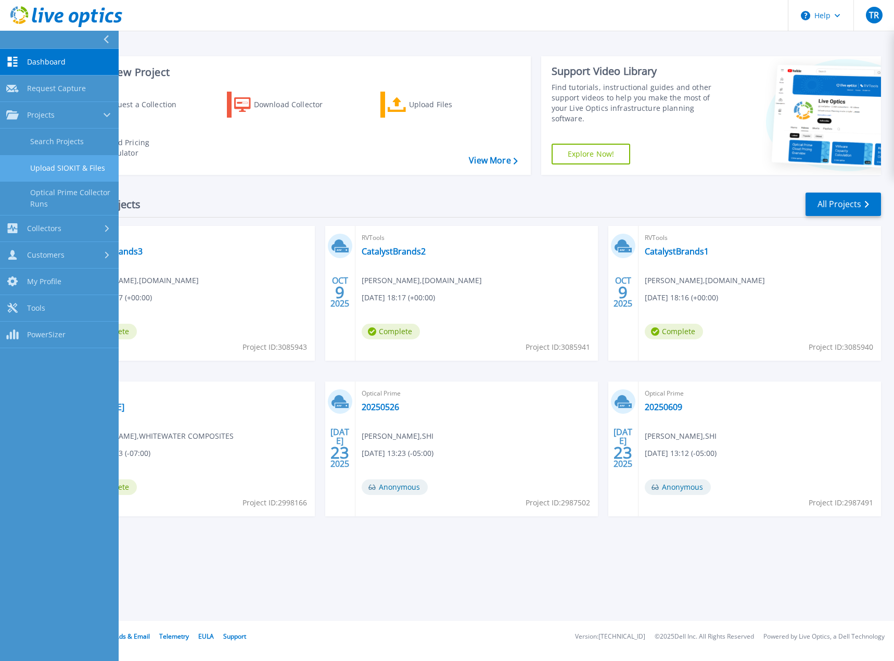
click at [73, 169] on link "Upload SIOKIT & Files" at bounding box center [59, 168] width 119 height 27
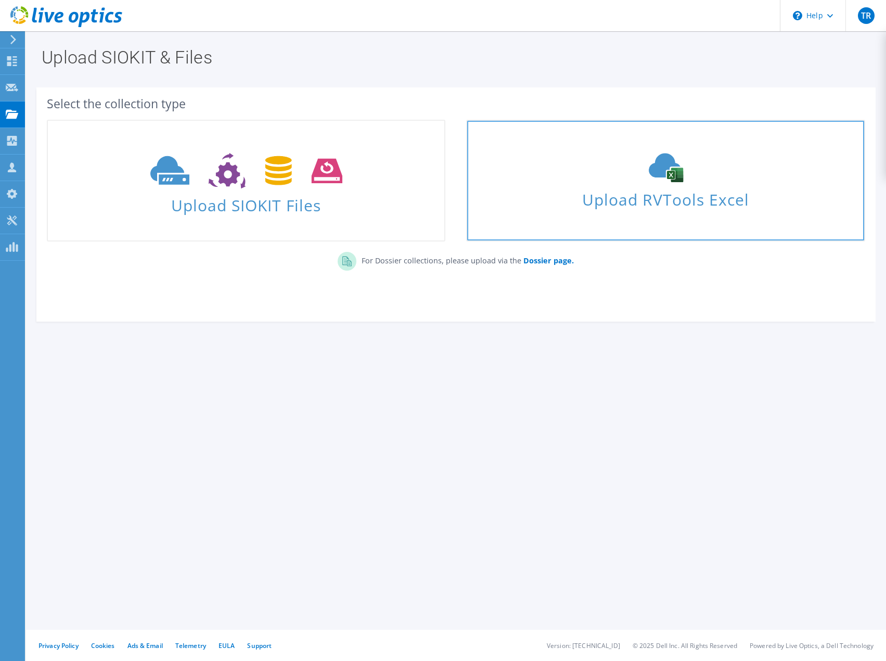
click at [678, 211] on link "Upload RVTools Excel" at bounding box center [665, 181] width 399 height 122
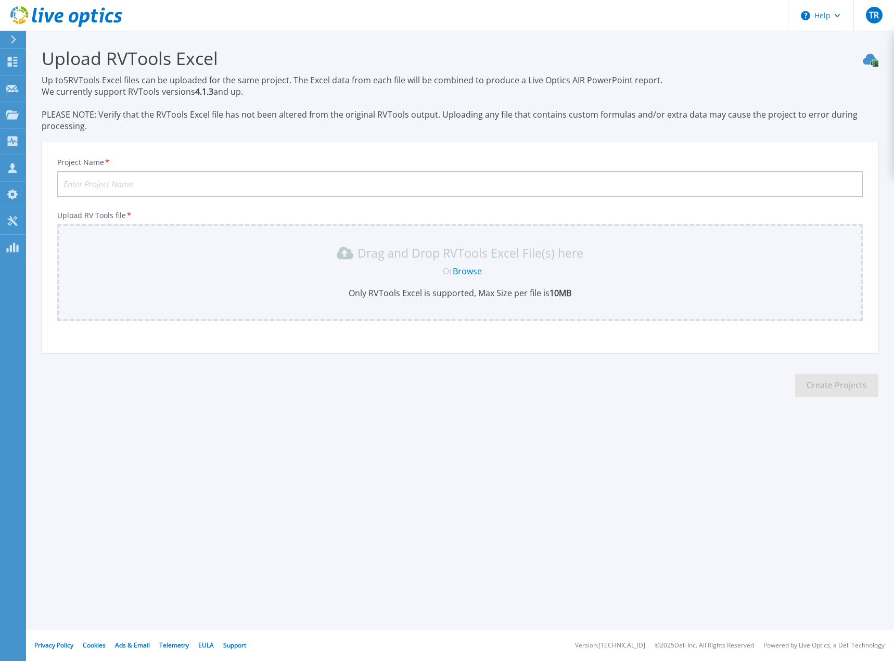
click at [466, 274] on link "Browse" at bounding box center [467, 270] width 29 height 11
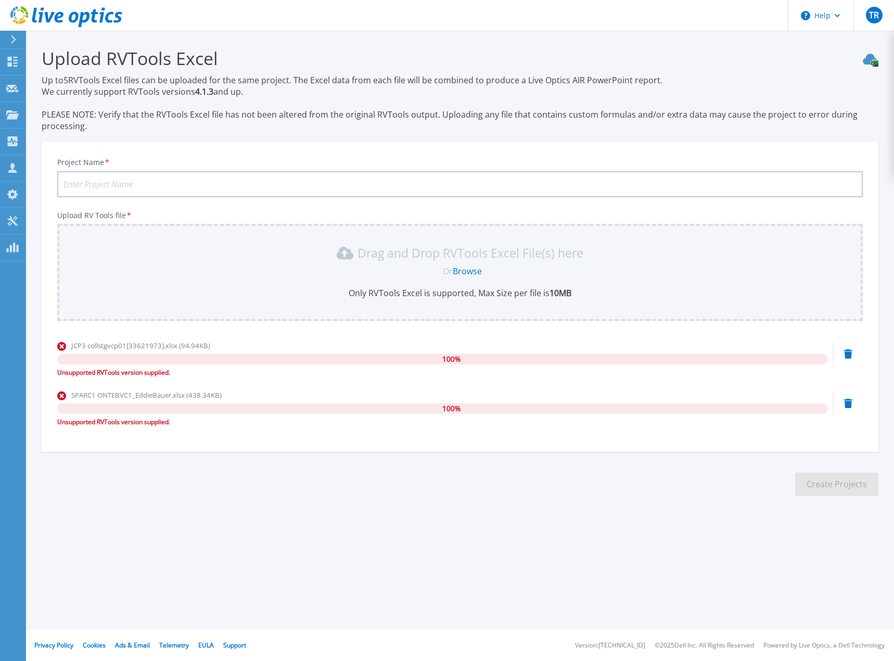
click at [220, 546] on div "Upload RVTools Excel Up to 5 RVTools Excel files can be uploaded for the same p…" at bounding box center [447, 280] width 894 height 560
click at [192, 564] on div "Help TR Partner Team Member [PERSON_NAME] [EMAIL_ADDRESS][DOMAIN_NAME] [DOMAIN_…" at bounding box center [447, 330] width 894 height 661
click at [17, 34] on div at bounding box center [17, 40] width 17 height 18
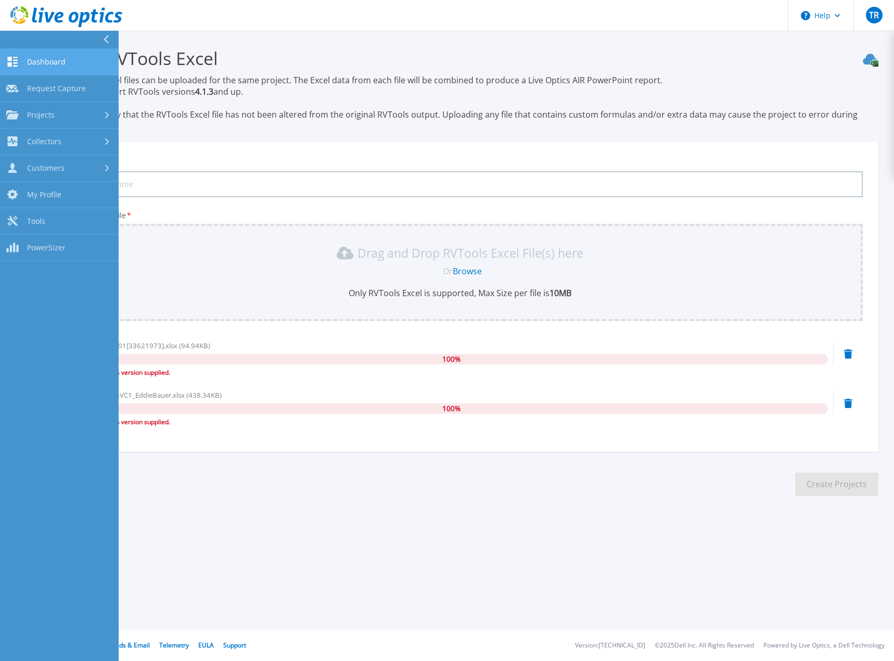
click at [45, 54] on link "Dashboard Dashboard" at bounding box center [59, 62] width 119 height 27
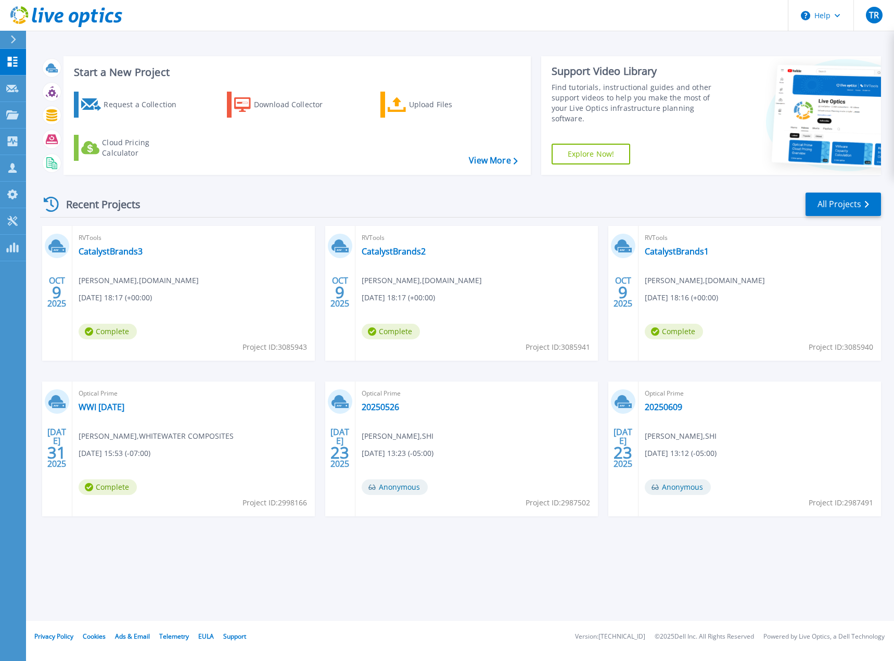
drag, startPoint x: 430, startPoint y: 593, endPoint x: 432, endPoint y: 523, distance: 70.3
click at [430, 593] on div "Start a New Project Request a Collection Download Collector Upload Files Cloud …" at bounding box center [460, 310] width 868 height 621
click at [524, 196] on div "Recent Projects All Projects" at bounding box center [460, 205] width 841 height 26
click at [406, 250] on link "CatalystBrands2" at bounding box center [394, 251] width 64 height 10
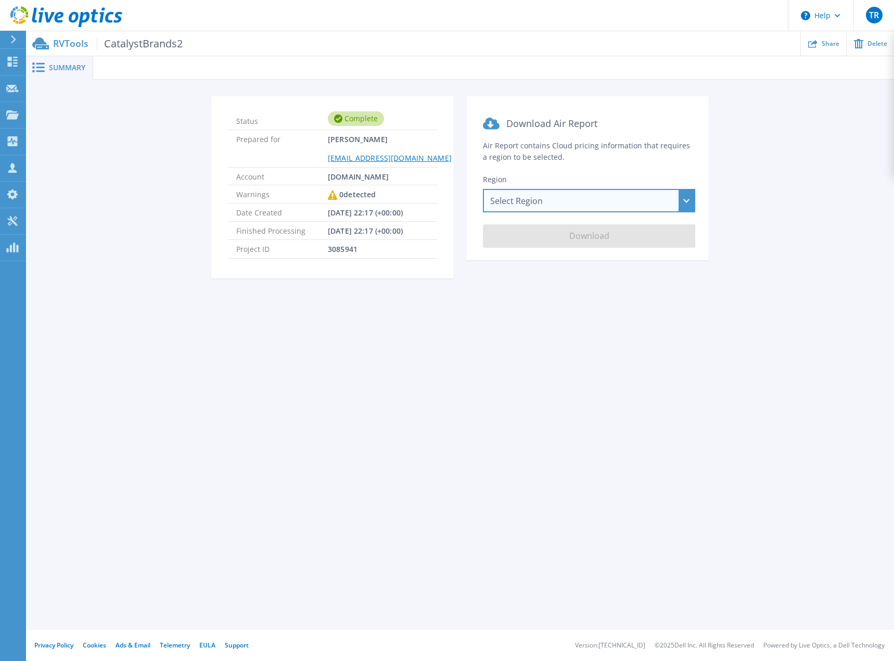
click at [549, 206] on div "Select Region Asia Pacific (Hong Kong) Asia Pacific (Mumbai) Asia Pacific (Seou…" at bounding box center [589, 200] width 212 height 23
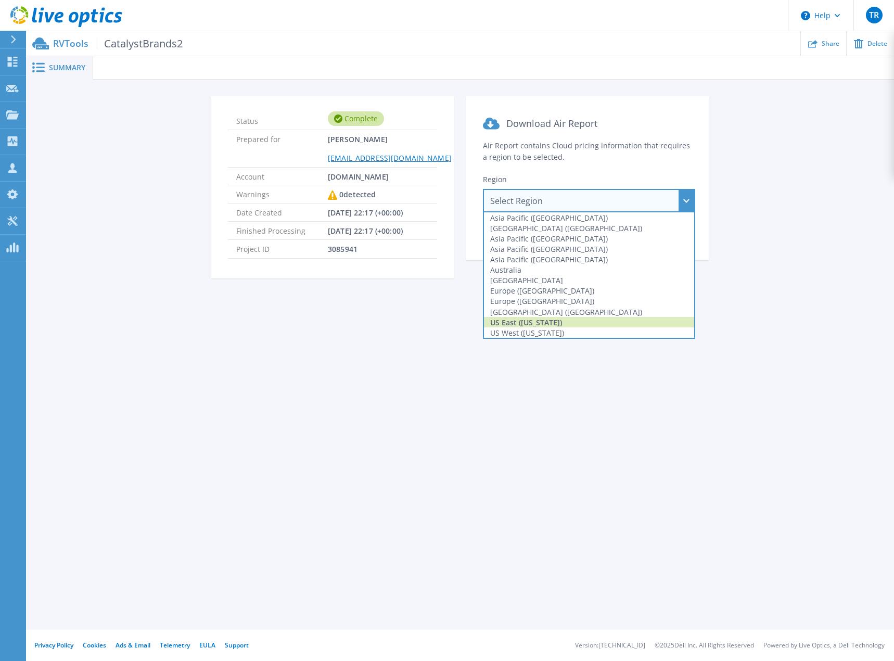
click at [547, 325] on div "US East ([US_STATE])" at bounding box center [589, 322] width 210 height 10
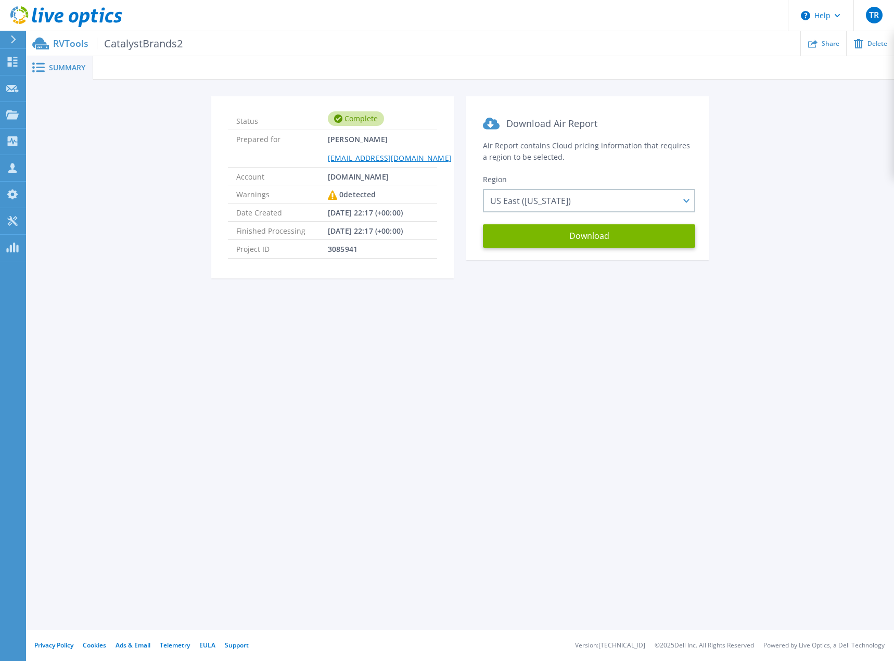
click at [560, 384] on div "Summary Status Complete Prepared for Tyler Robertson tyler_robertson@shi.com Ac…" at bounding box center [460, 315] width 868 height 630
click at [584, 238] on button "Download" at bounding box center [589, 235] width 212 height 23
click at [788, 184] on div "Status Complete Prepared for Tyler Robertson tyler_robertson@shi.com Account sh…" at bounding box center [460, 193] width 837 height 195
click at [145, 278] on div "Status Complete Prepared for Tyler Robertson tyler_robertson@shi.com Account sh…" at bounding box center [460, 193] width 837 height 195
click at [14, 36] on icon at bounding box center [13, 39] width 6 height 8
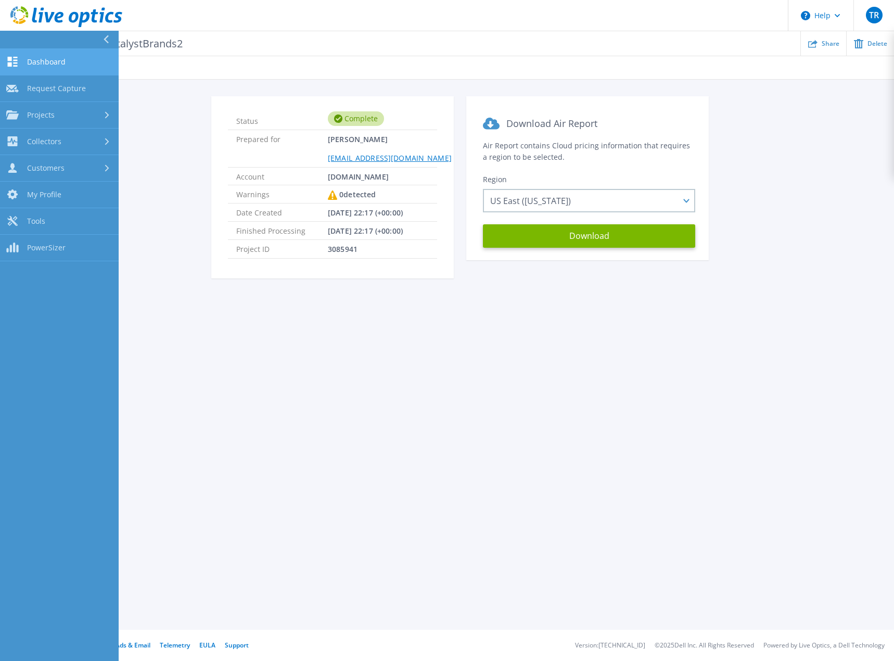
click at [36, 58] on span "Dashboard" at bounding box center [46, 61] width 39 height 9
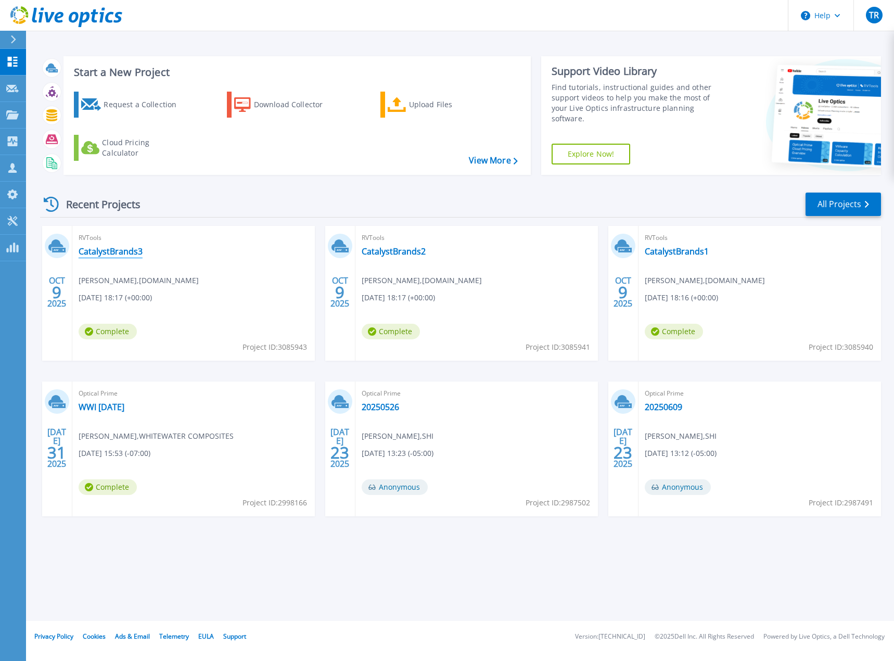
click at [103, 255] on link "CatalystBrands3" at bounding box center [111, 251] width 64 height 10
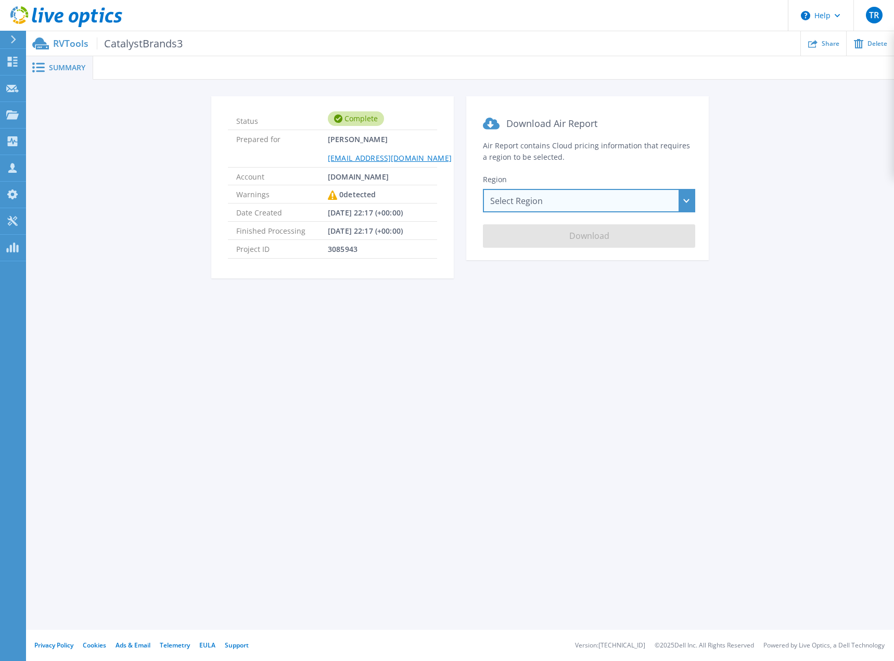
click at [564, 201] on div "Select Region [GEOGRAPHIC_DATA] ([GEOGRAPHIC_DATA]) [GEOGRAPHIC_DATA] ([GEOGRAP…" at bounding box center [589, 200] width 212 height 23
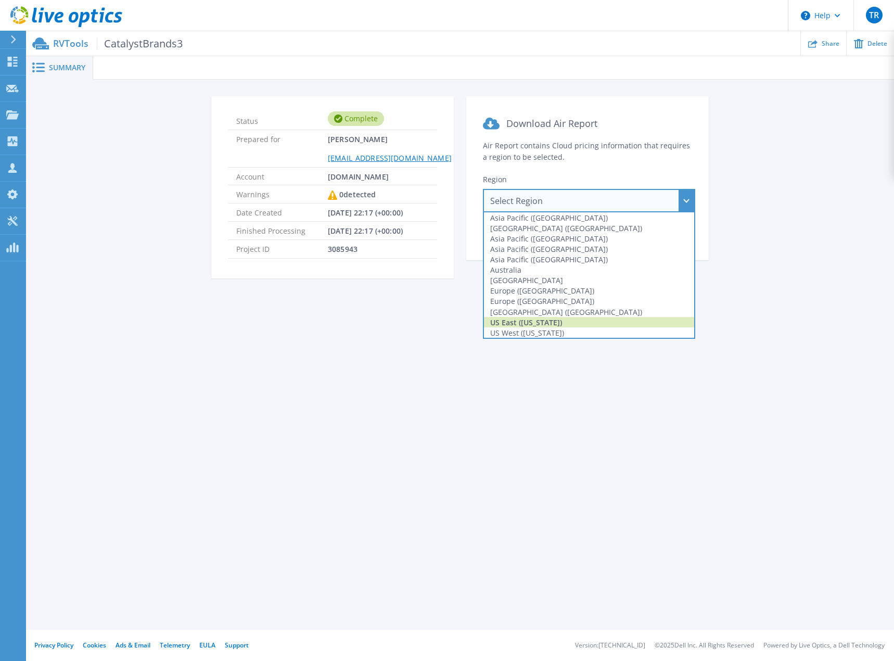
click at [540, 324] on div "US East ([US_STATE])" at bounding box center [589, 322] width 210 height 10
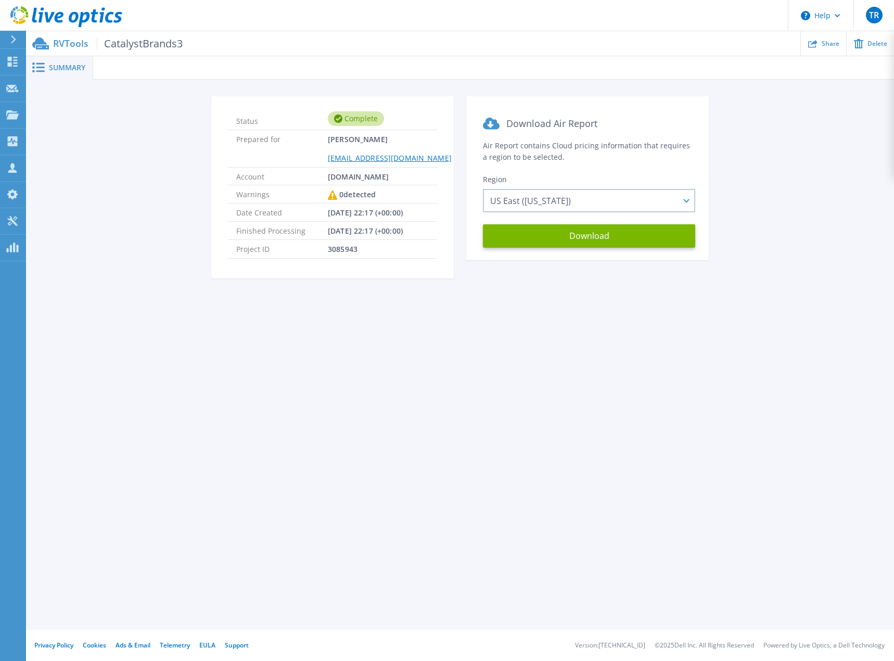
click at [563, 223] on section "Download Air Report Air Report contains Cloud pricing information that requires…" at bounding box center [587, 178] width 243 height 164
click at [561, 239] on button "Download" at bounding box center [589, 235] width 212 height 23
click at [15, 47] on div at bounding box center [17, 40] width 17 height 18
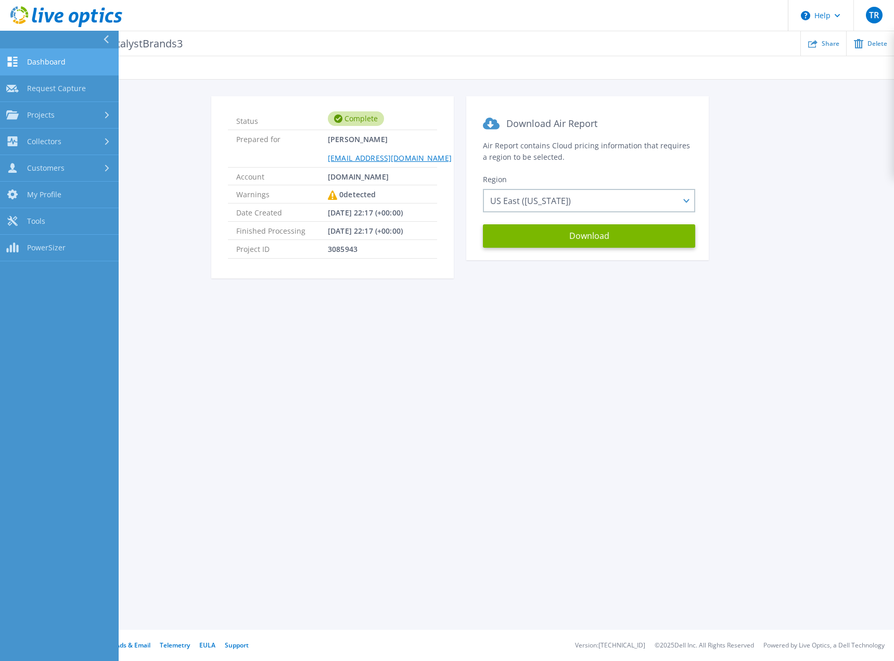
click at [39, 60] on span "Dashboard" at bounding box center [46, 61] width 39 height 9
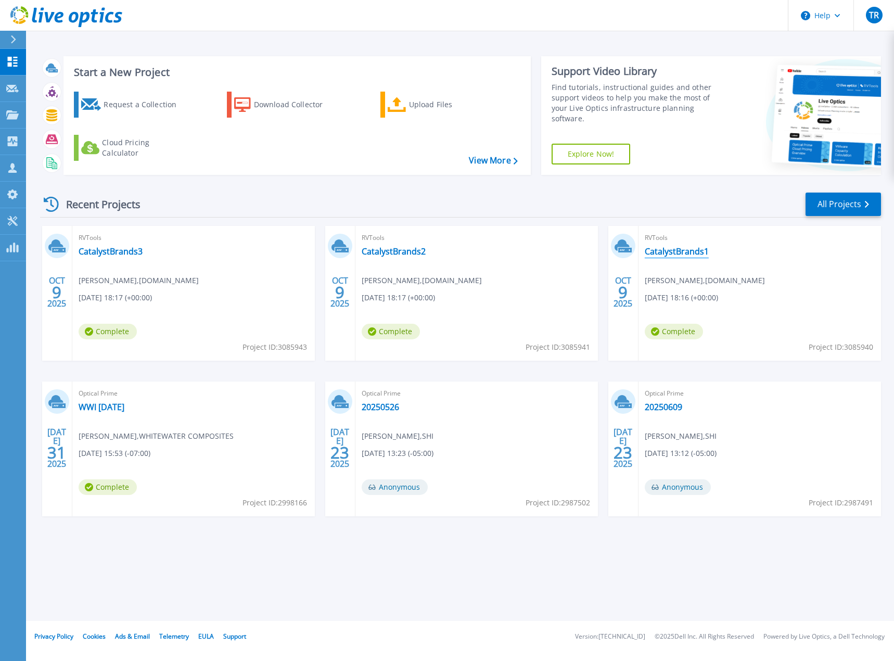
click at [688, 254] on link "CatalystBrands1" at bounding box center [677, 251] width 64 height 10
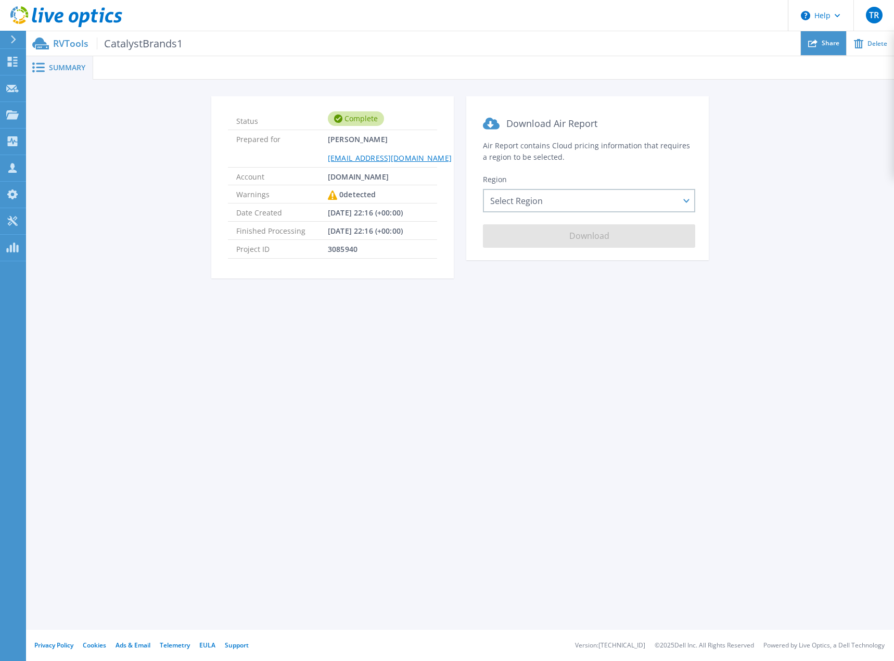
click at [823, 40] on span "Share" at bounding box center [831, 43] width 18 height 6
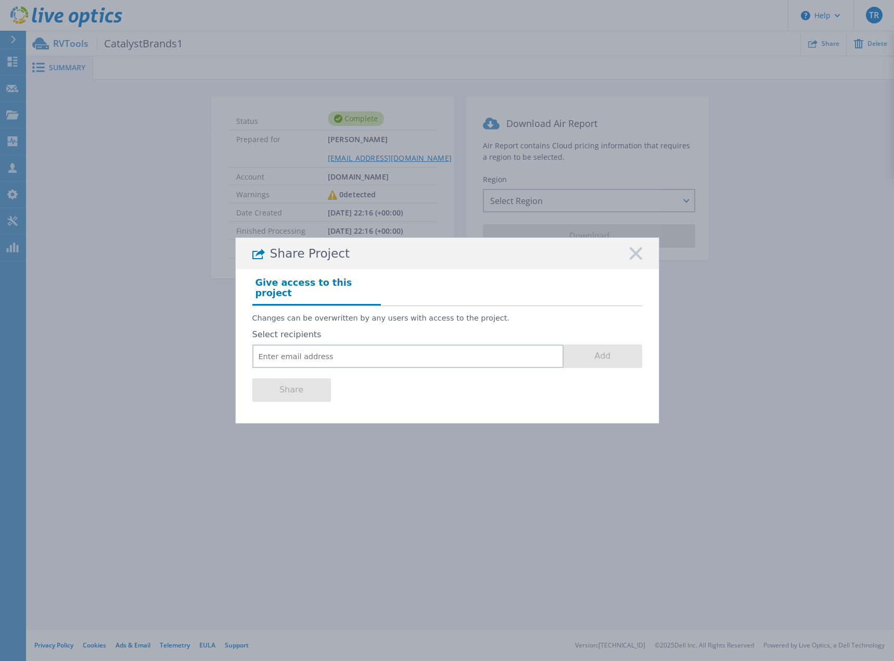
click at [636, 260] on icon at bounding box center [636, 253] width 12 height 12
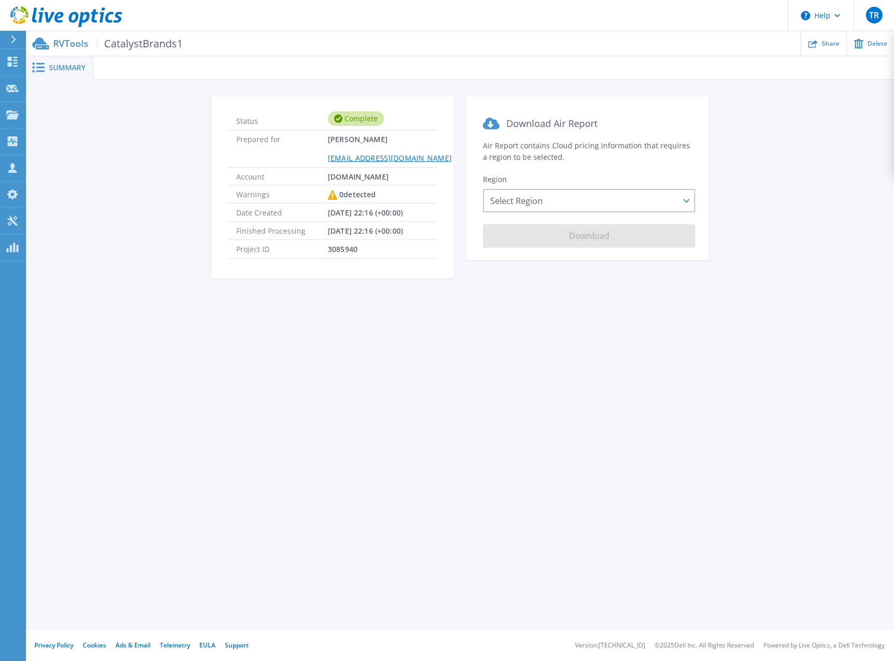
click at [51, 68] on span "Summary" at bounding box center [67, 67] width 36 height 7
click at [15, 36] on icon at bounding box center [13, 39] width 6 height 8
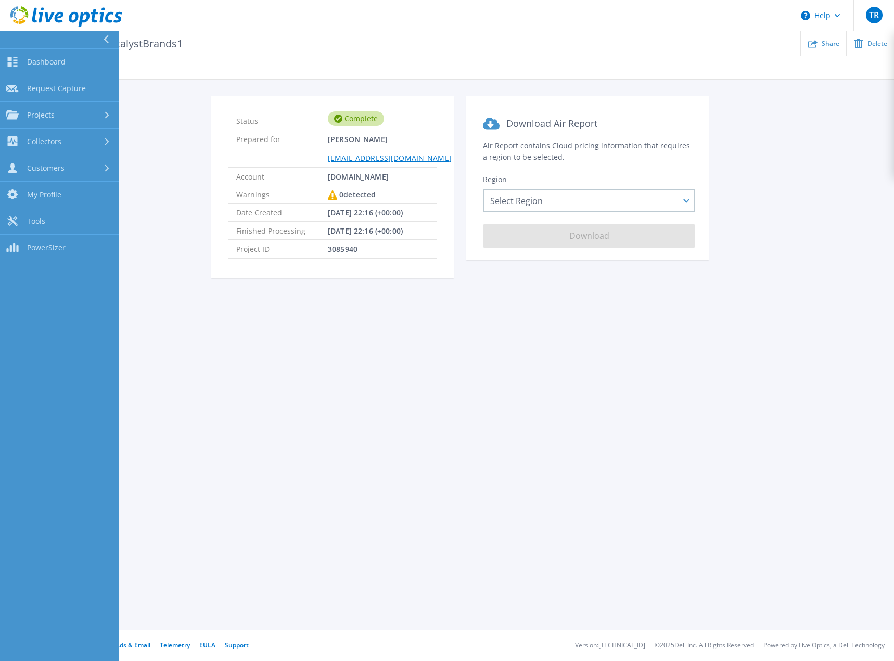
click at [256, 427] on div "Summary Status Complete Prepared for [PERSON_NAME] [EMAIL_ADDRESS][DOMAIN_NAME]…" at bounding box center [460, 315] width 868 height 630
